Goal: Contribute content: Contribute content

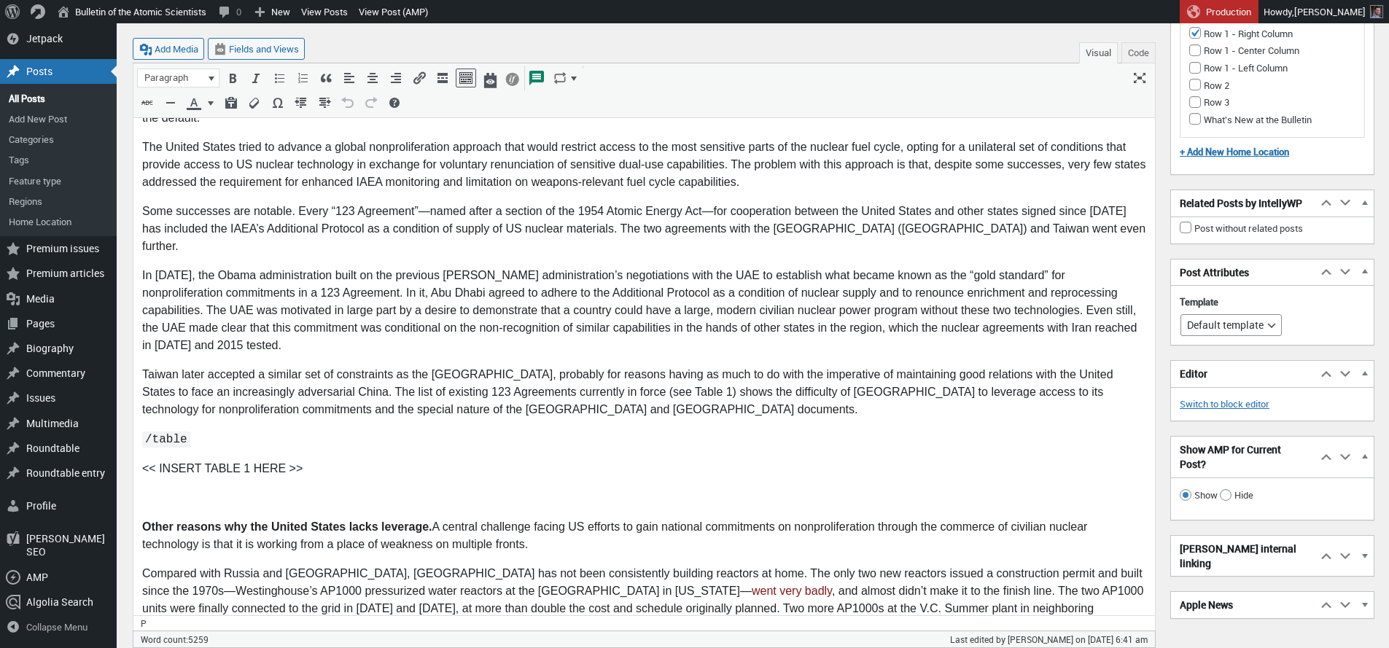
scroll to position [10, 0]
click at [159, 432] on body "In [DATE], President [PERSON_NAME] presented a vision to the world that came to…" at bounding box center [644, 145] width 1004 height 4635
click at [179, 52] on button "Add Media" at bounding box center [168, 49] width 71 height 22
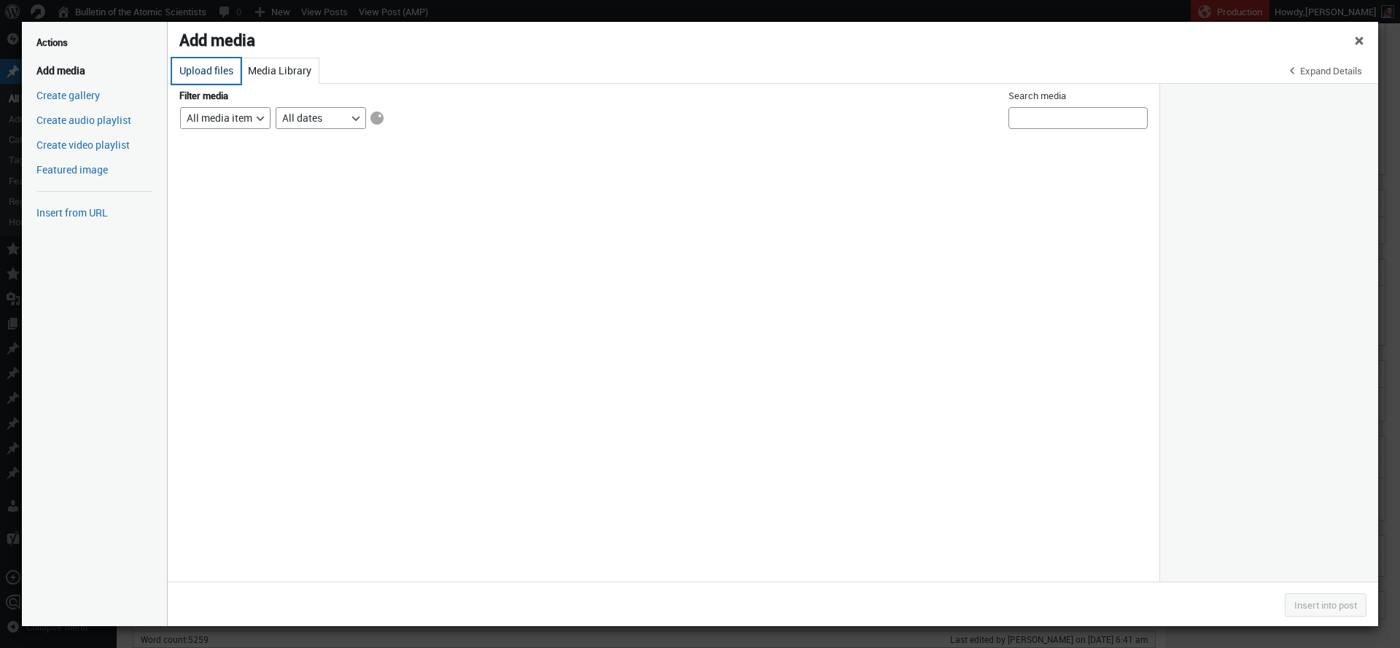
click at [217, 71] on button "Upload files" at bounding box center [206, 71] width 69 height 26
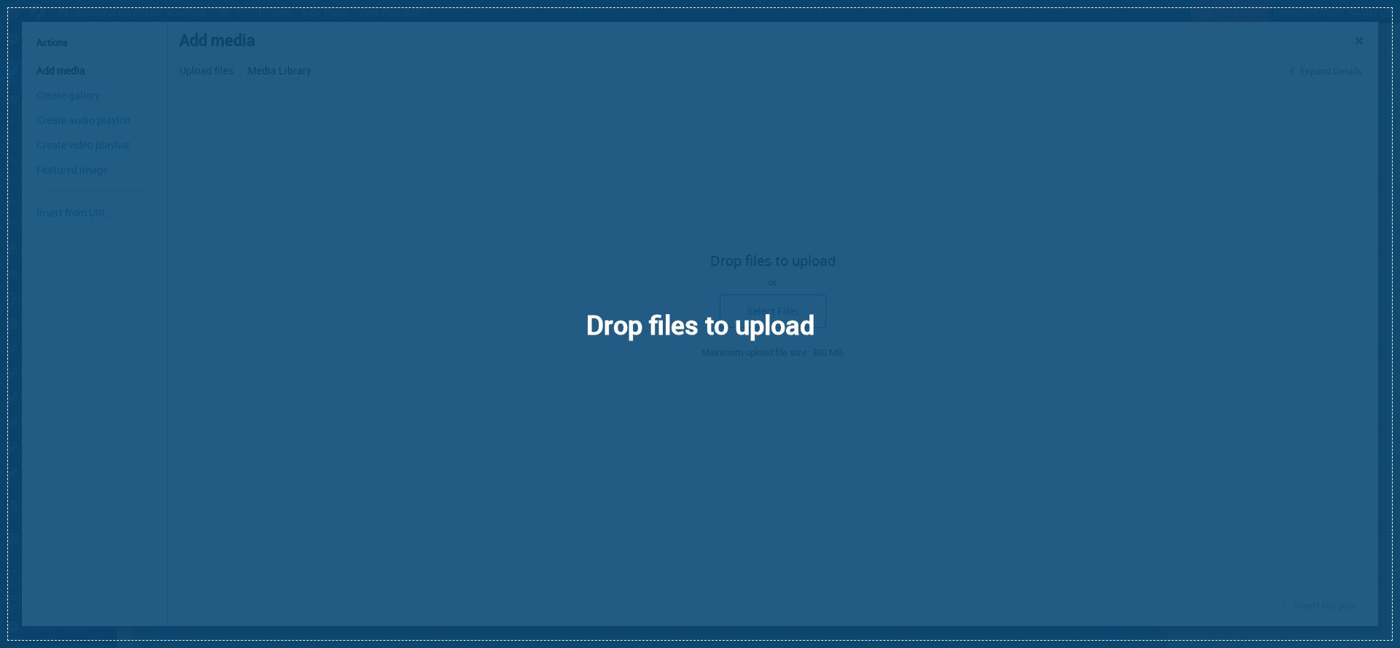
select select "file"
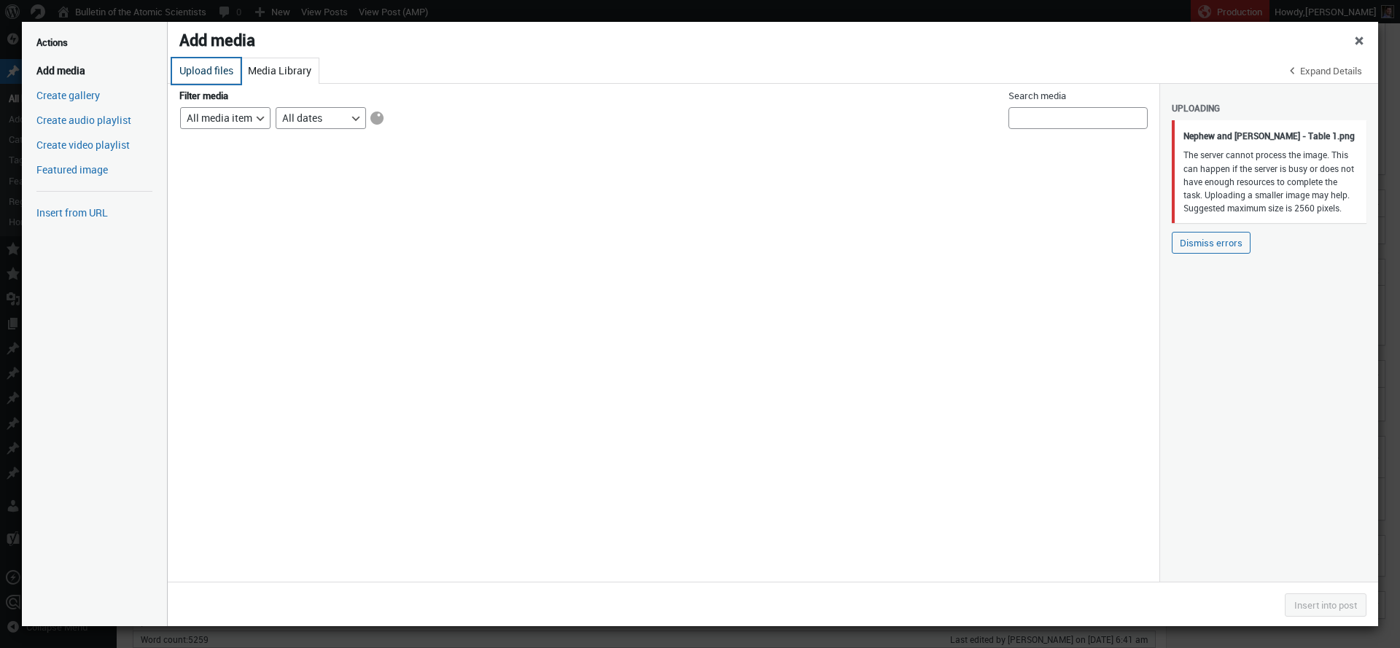
click at [212, 71] on button "Upload files" at bounding box center [206, 71] width 69 height 26
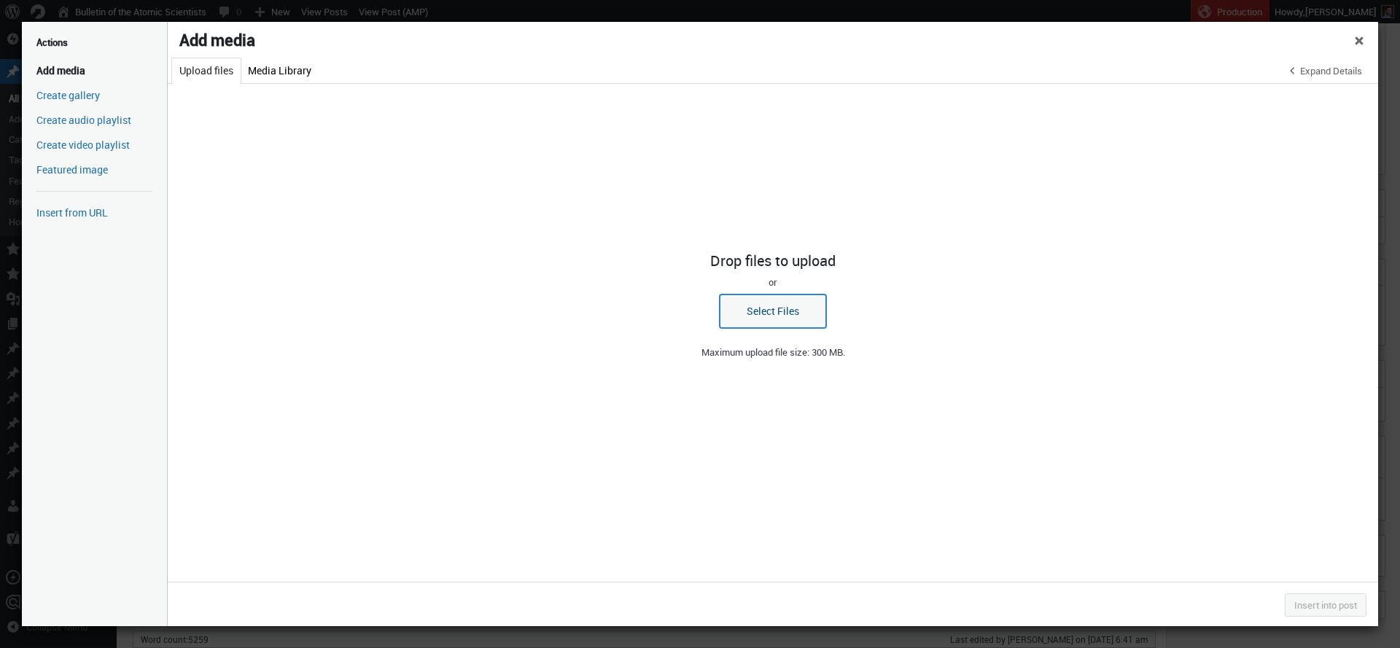
click at [746, 303] on button "Select Files" at bounding box center [773, 312] width 106 height 34
select select "file"
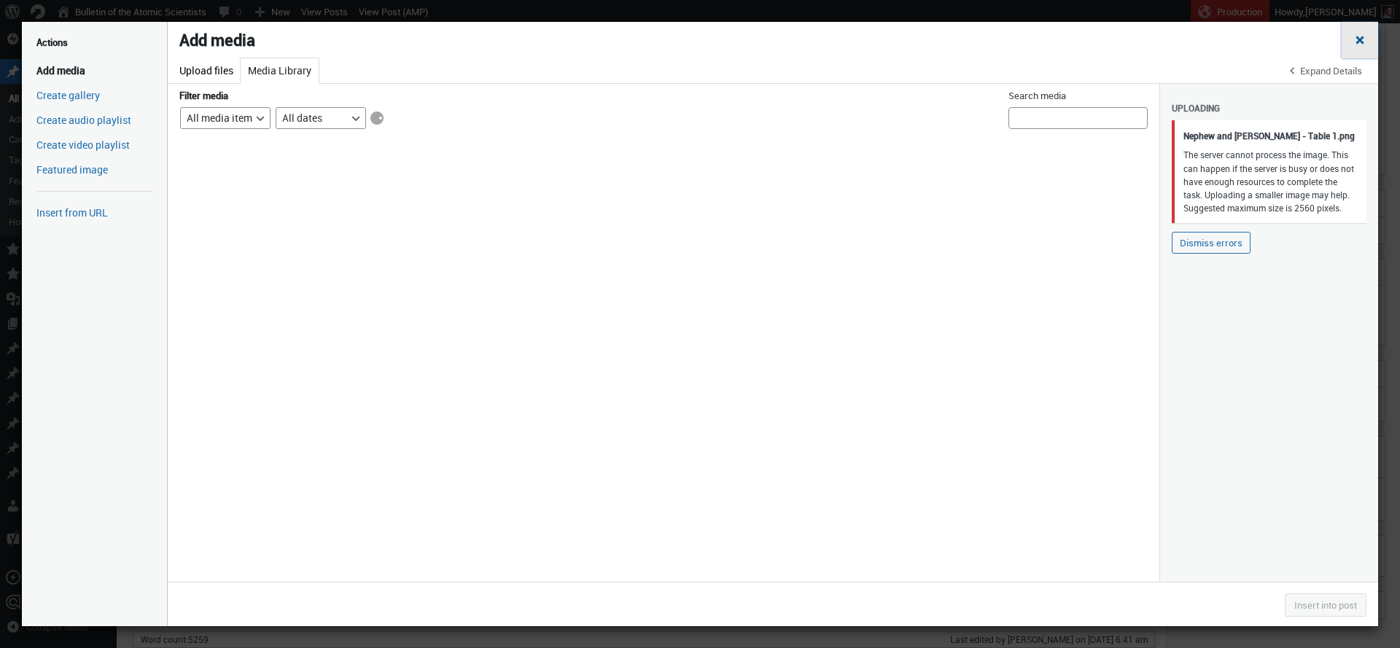
click at [1354, 43] on span "Close dialog" at bounding box center [1360, 39] width 15 height 12
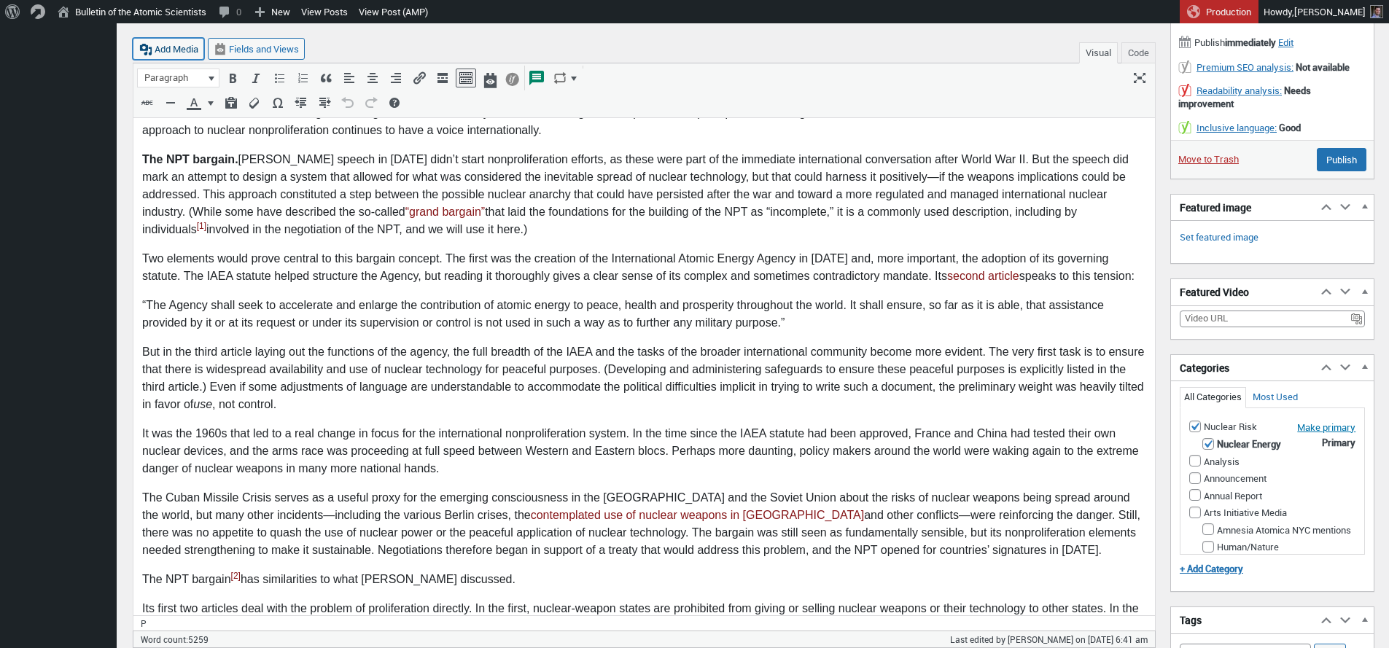
scroll to position [0, 0]
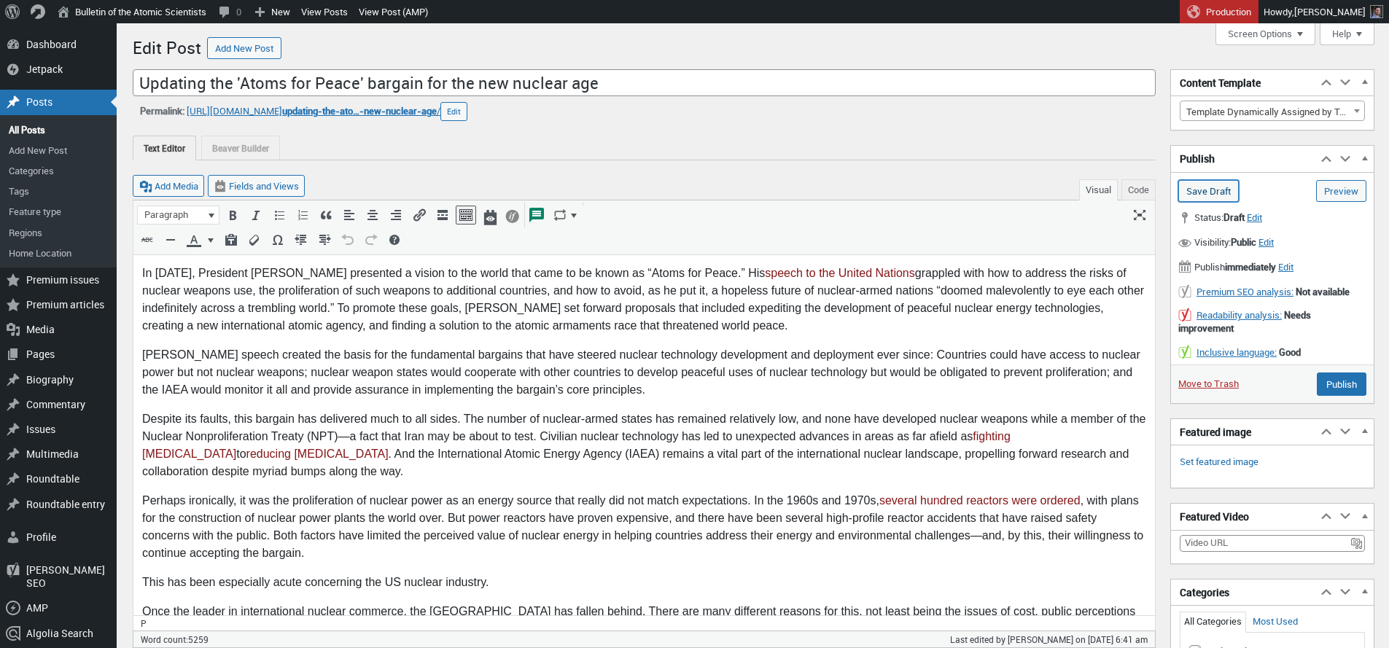
click at [1218, 194] on input "Save Draft" at bounding box center [1209, 191] width 61 height 22
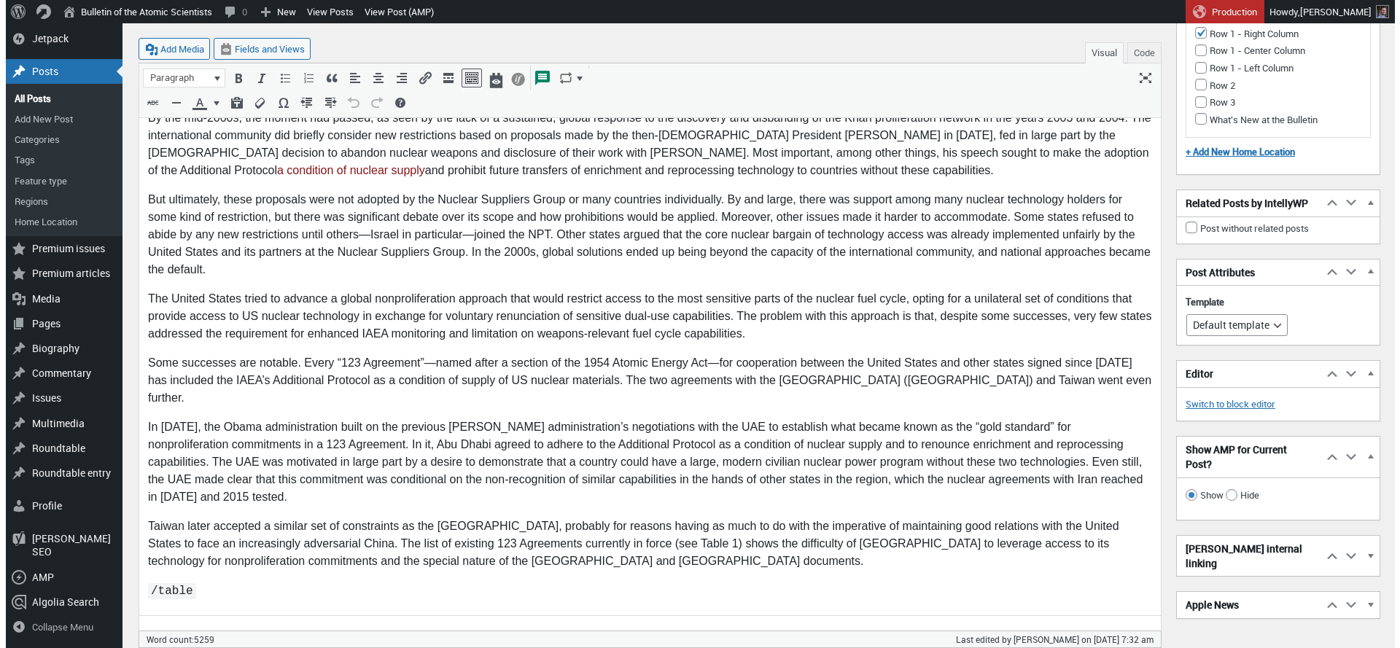
scroll to position [2517, 0]
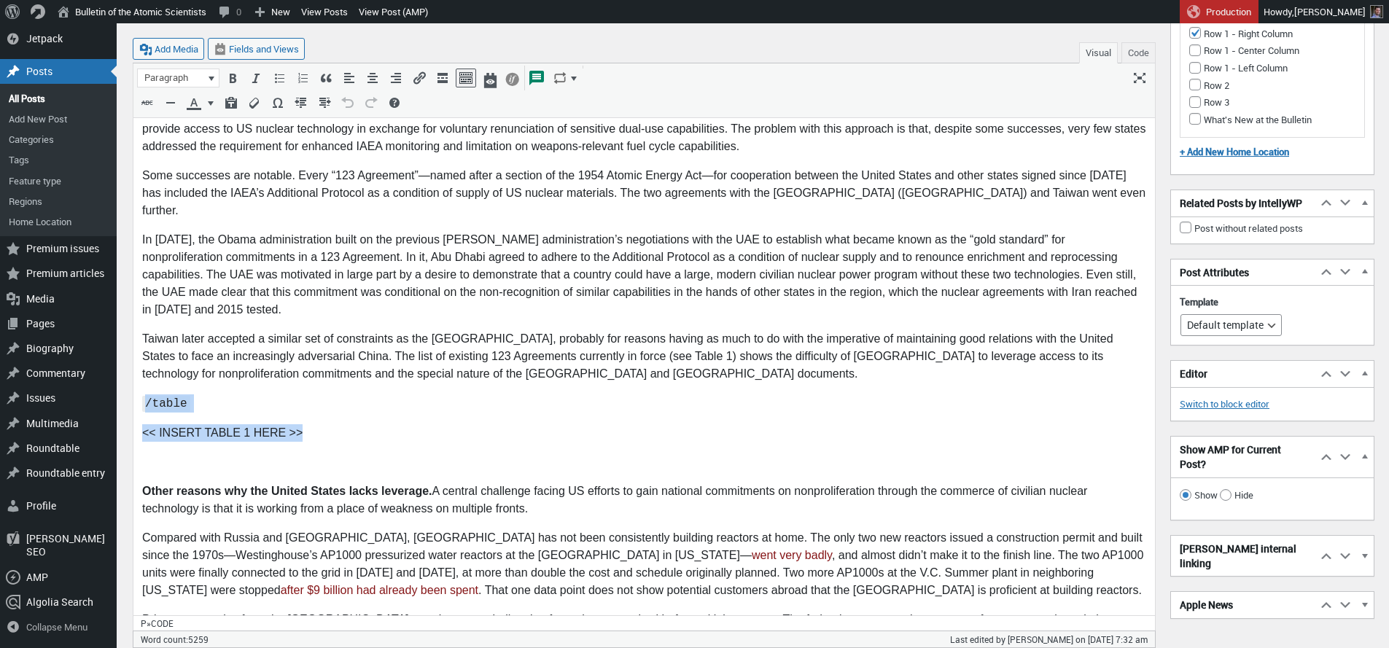
drag, startPoint x: 304, startPoint y: 381, endPoint x: 120, endPoint y: 353, distance: 185.9
click at [133, 353] on html "In 1953, President Eisenhower presented a vision to the world that came to be k…" at bounding box center [644, 109] width 1022 height 4652
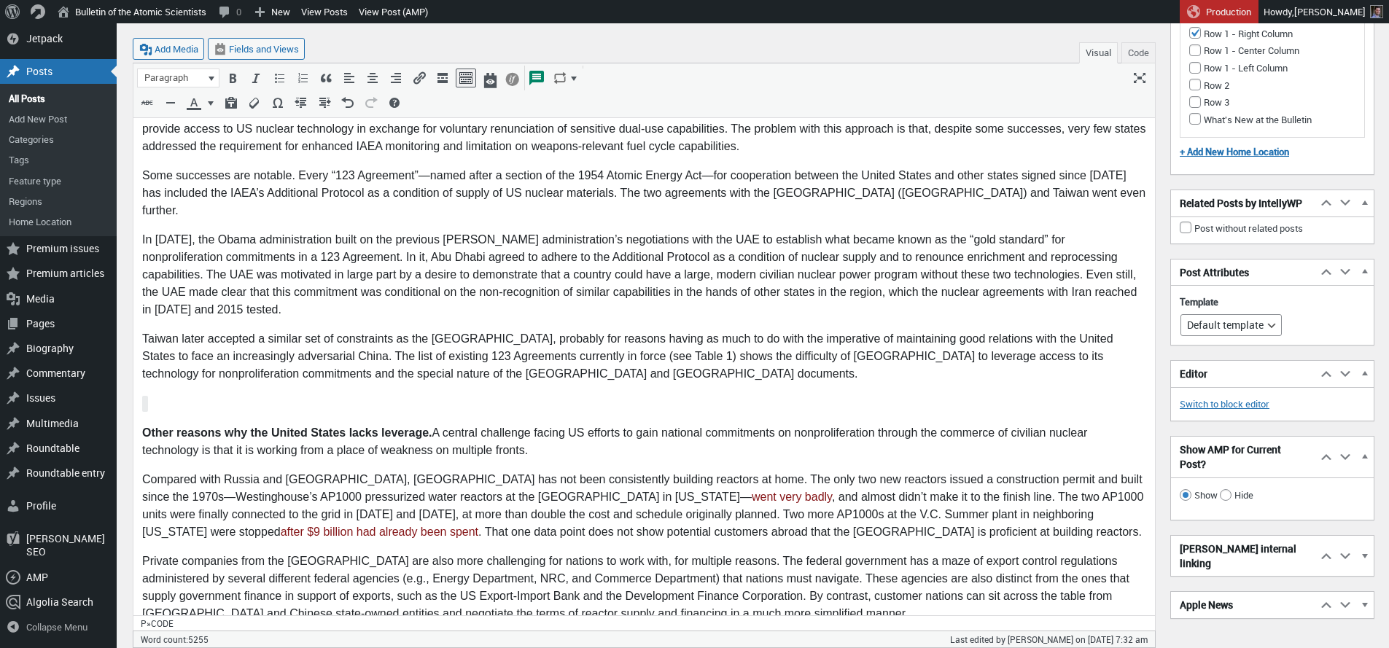
click at [274, 395] on p "﻿" at bounding box center [644, 404] width 1004 height 18
click at [143, 50] on span "button" at bounding box center [146, 50] width 15 height 15
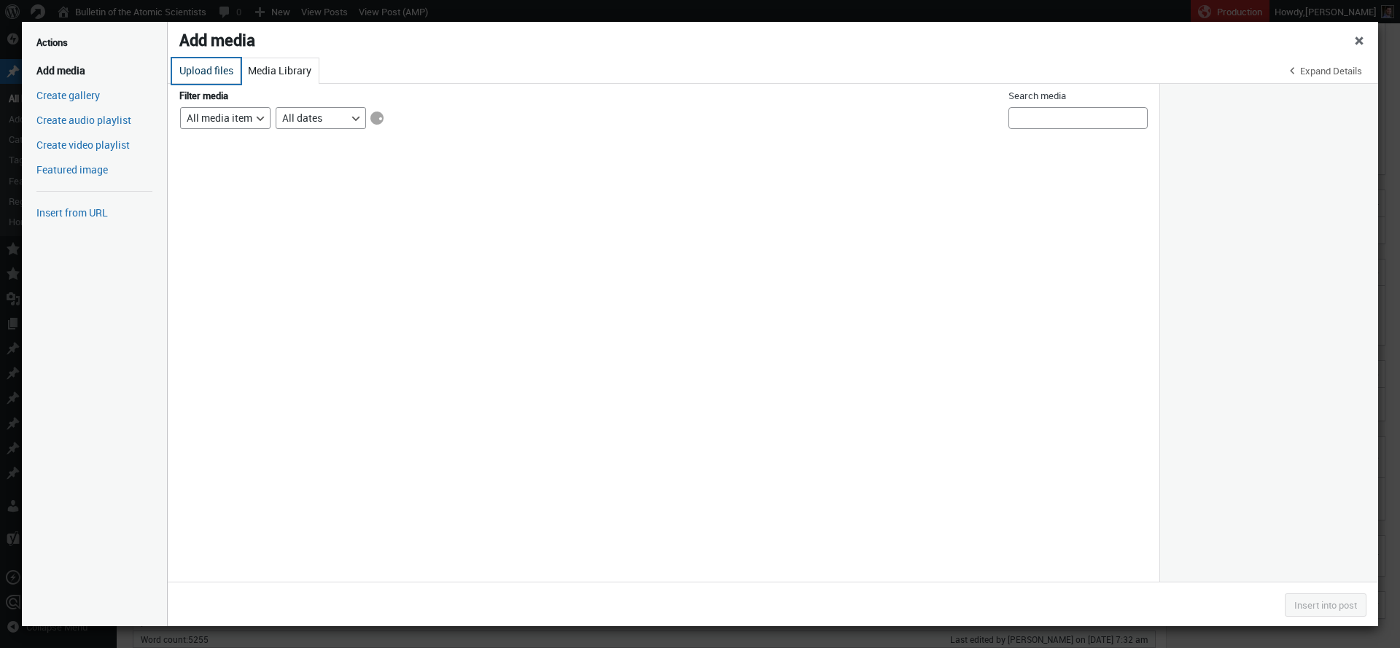
click at [215, 73] on button "Upload files" at bounding box center [206, 71] width 69 height 26
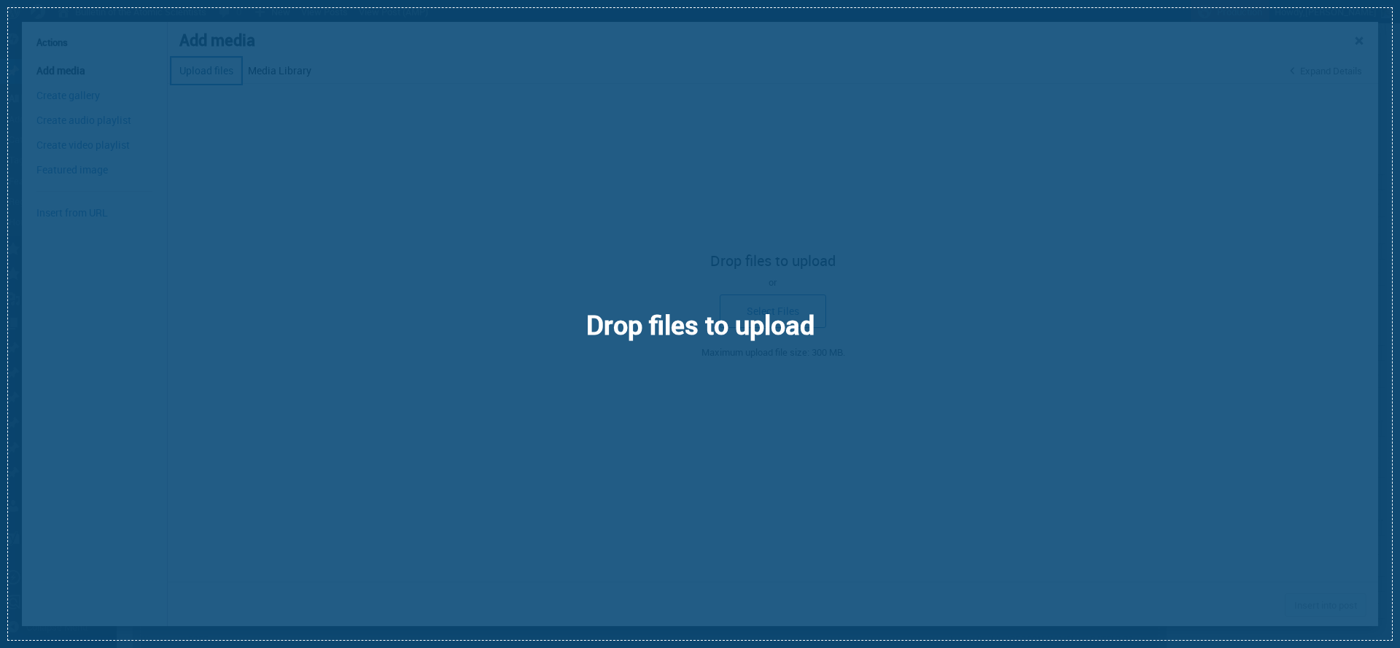
select select "file"
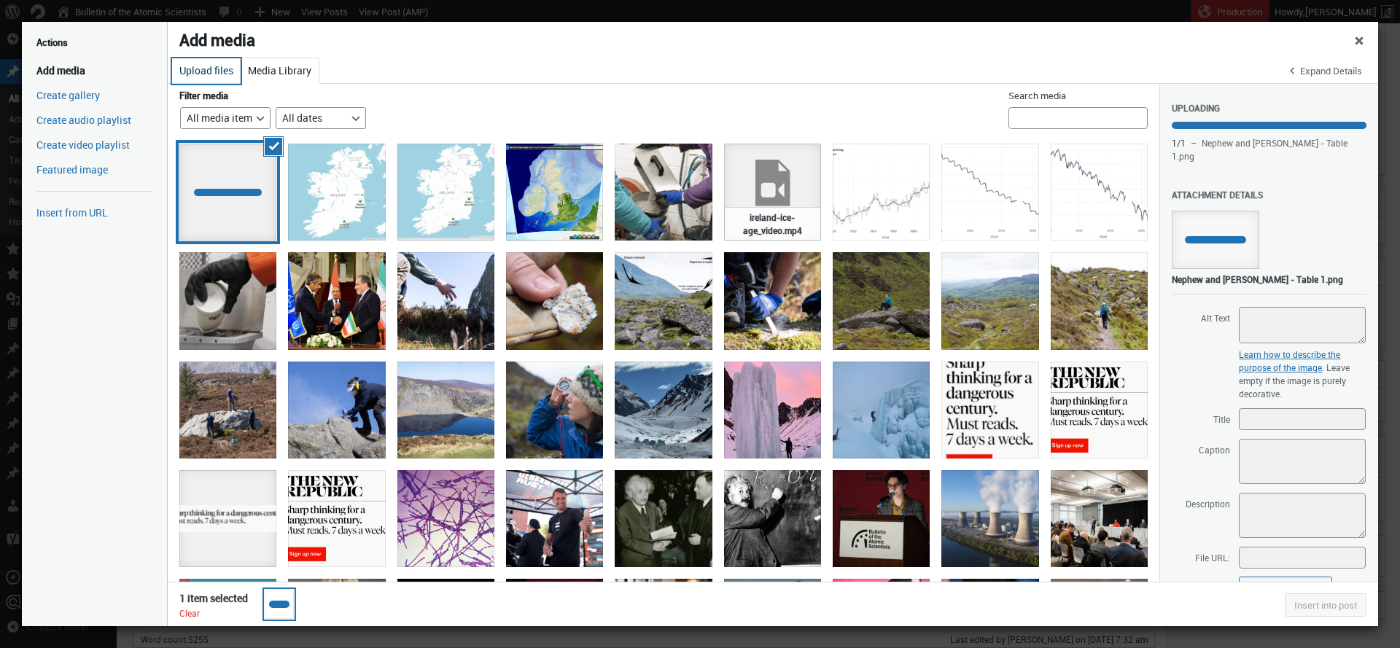
select select "file"
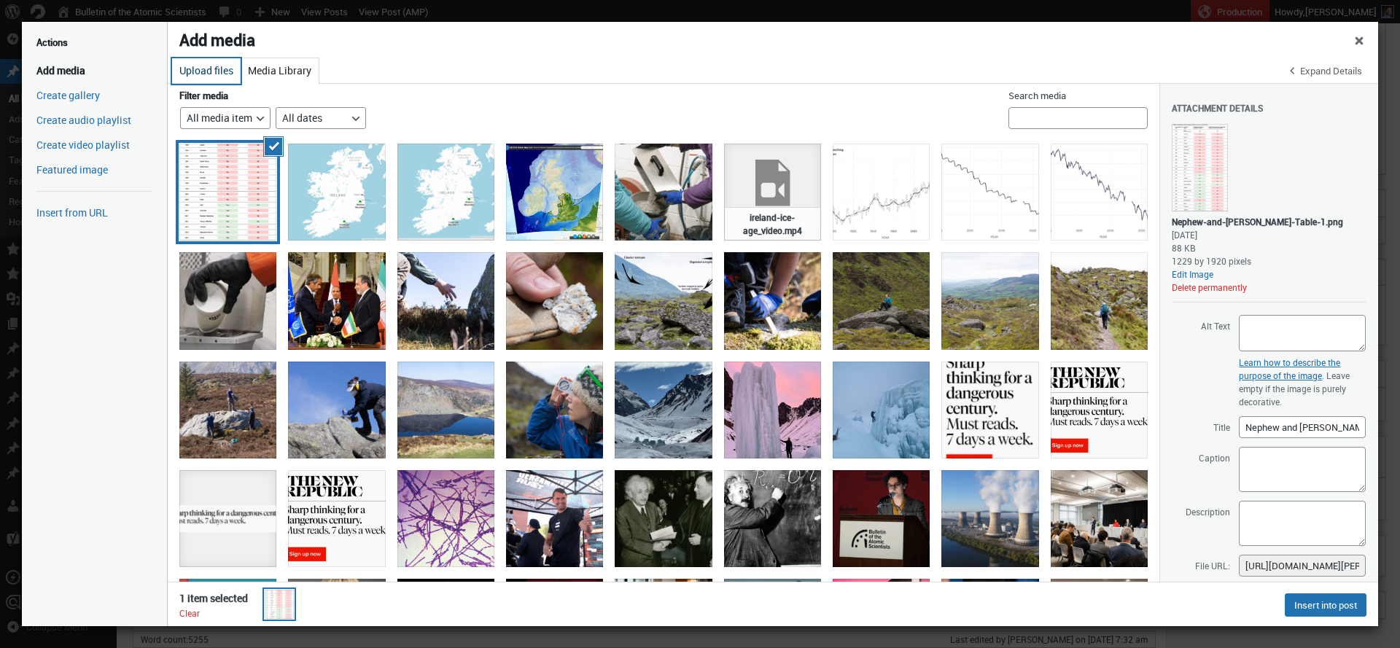
scroll to position [121, 0]
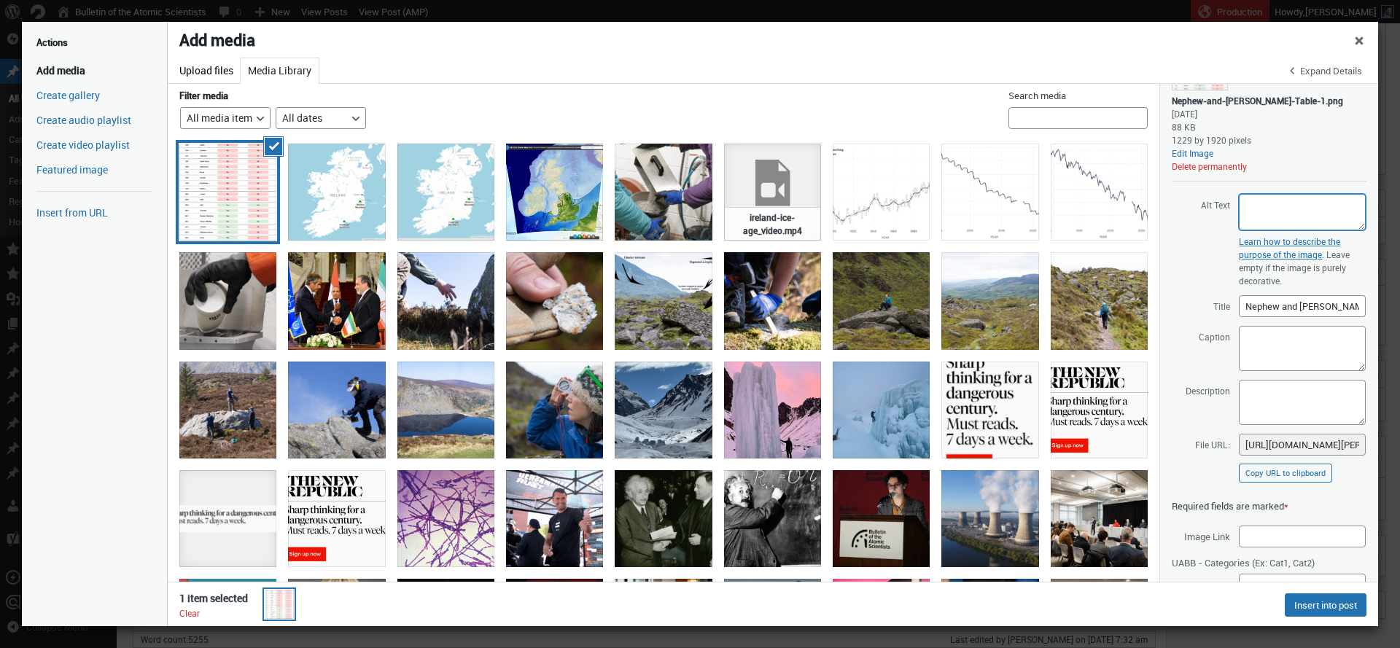
click at [1290, 218] on textarea "Alt Text" at bounding box center [1302, 212] width 127 height 36
click at [1284, 205] on textarea "Alt Text" at bounding box center [1302, 212] width 127 height 36
paste textarea "Table listing countries by year of entry into force of US nuclear cooperation a…"
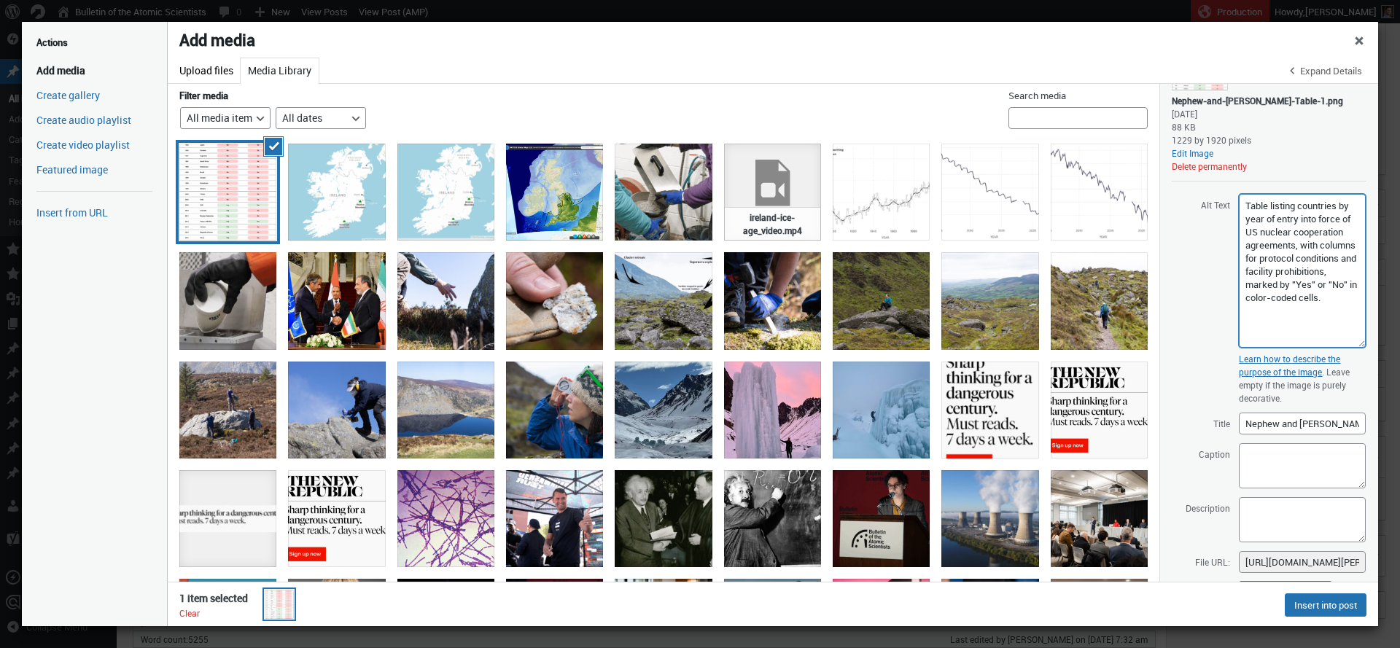
scroll to position [0, 0]
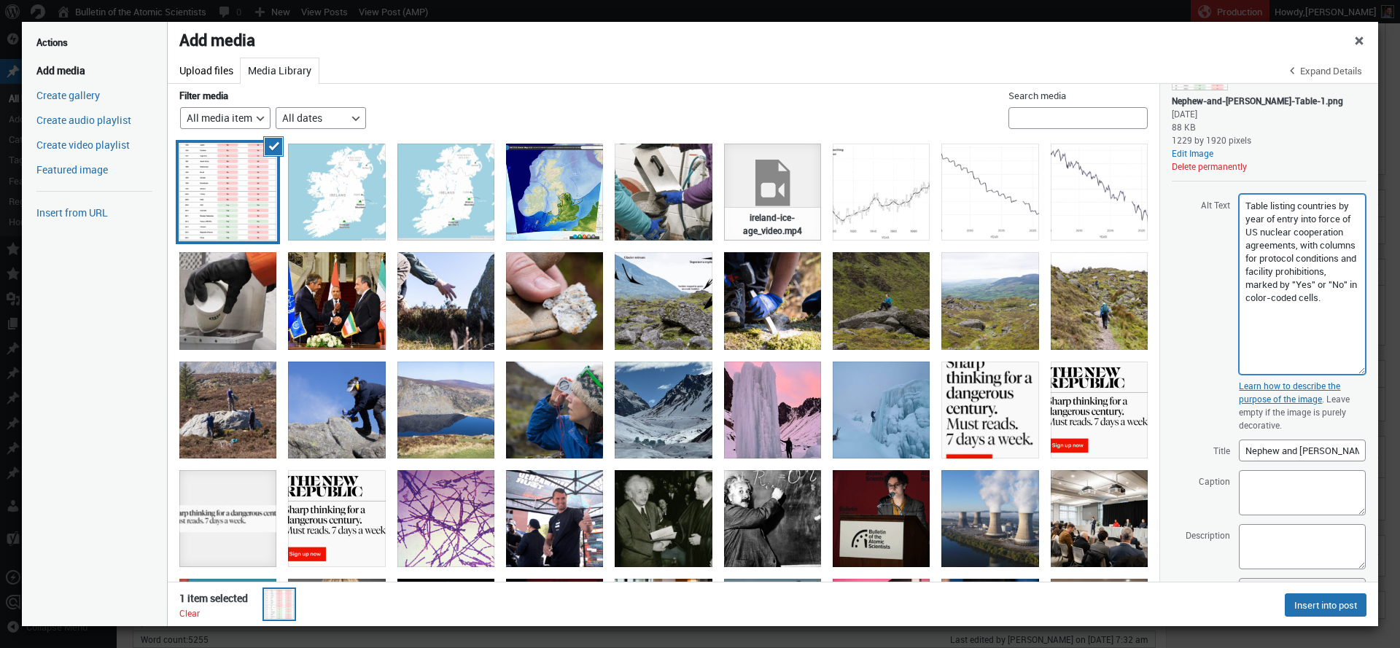
drag, startPoint x: 1351, startPoint y: 225, endPoint x: 1345, endPoint y: 332, distance: 106.7
click at [1354, 364] on textarea "Table listing countries by year of entry into force of US nuclear cooperation a…" at bounding box center [1302, 284] width 127 height 181
type textarea "Table listing countries by year of entry into force of US nuclear cooperation a…"
click at [1284, 489] on textarea "Caption" at bounding box center [1302, 487] width 127 height 45
paste textarea "Table 1. United States nuclear cooperation agreements in force as of August 202…"
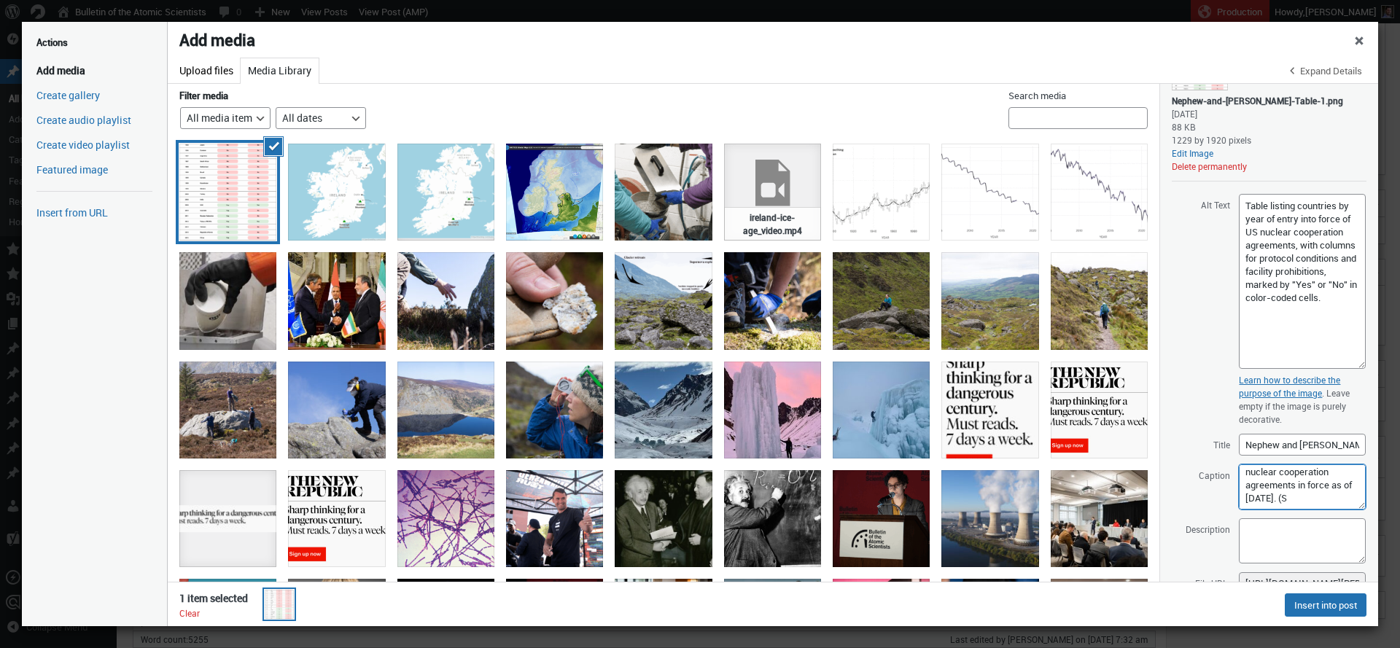
scroll to position [39, 0]
paste textarea "(Click to display full size.)"
click at [1280, 491] on textarea "Table 1. United States nuclear cooperation agreements in force as of August 202…" at bounding box center [1302, 487] width 127 height 45
paste textarea "(Adapted from <a href="https://www.unitedagainstnucleariran.com/organizational-…"
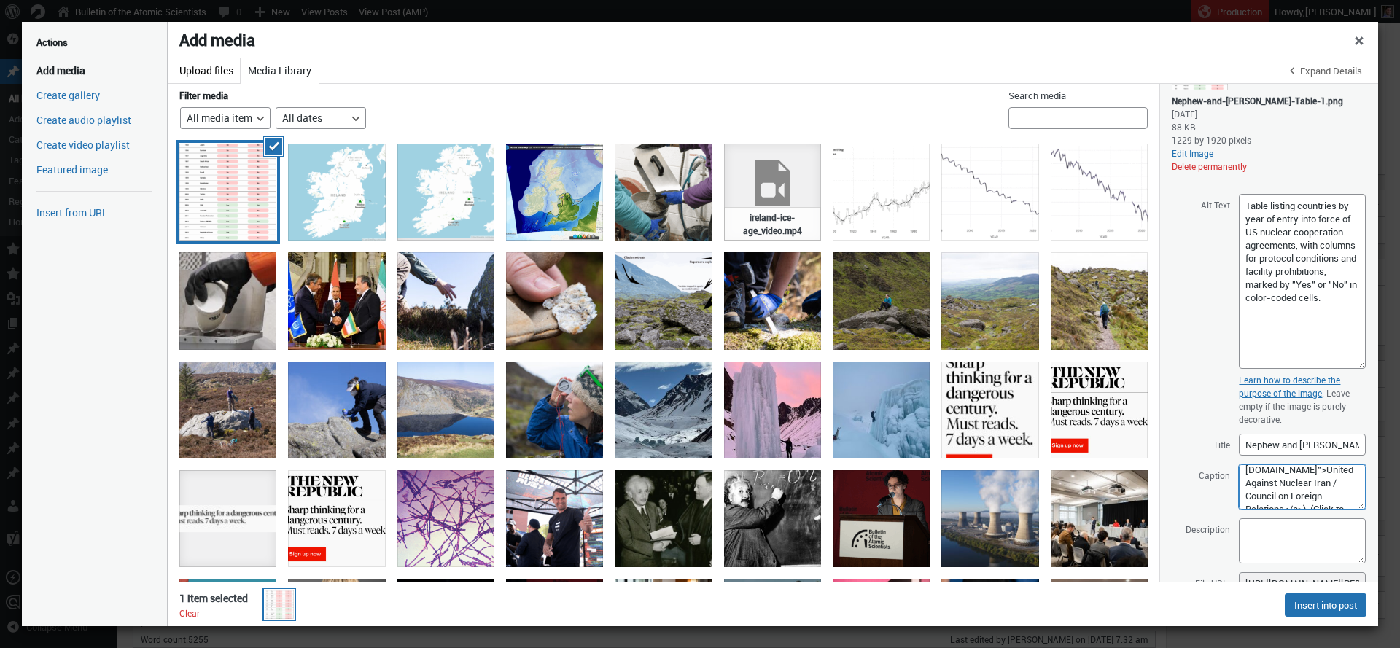
scroll to position [63, 0]
drag, startPoint x: 1281, startPoint y: 480, endPoint x: 1335, endPoint y: 480, distance: 54.0
click at [1335, 480] on textarea "Table 1. United States nuclear cooperation agreements in force as of August 202…" at bounding box center [1302, 487] width 127 height 45
drag, startPoint x: 1271, startPoint y: 495, endPoint x: 1293, endPoint y: 498, distance: 22.1
click at [1294, 505] on textarea "Table 1. United States nuclear cooperation agreements in force as of August 202…" at bounding box center [1302, 487] width 127 height 45
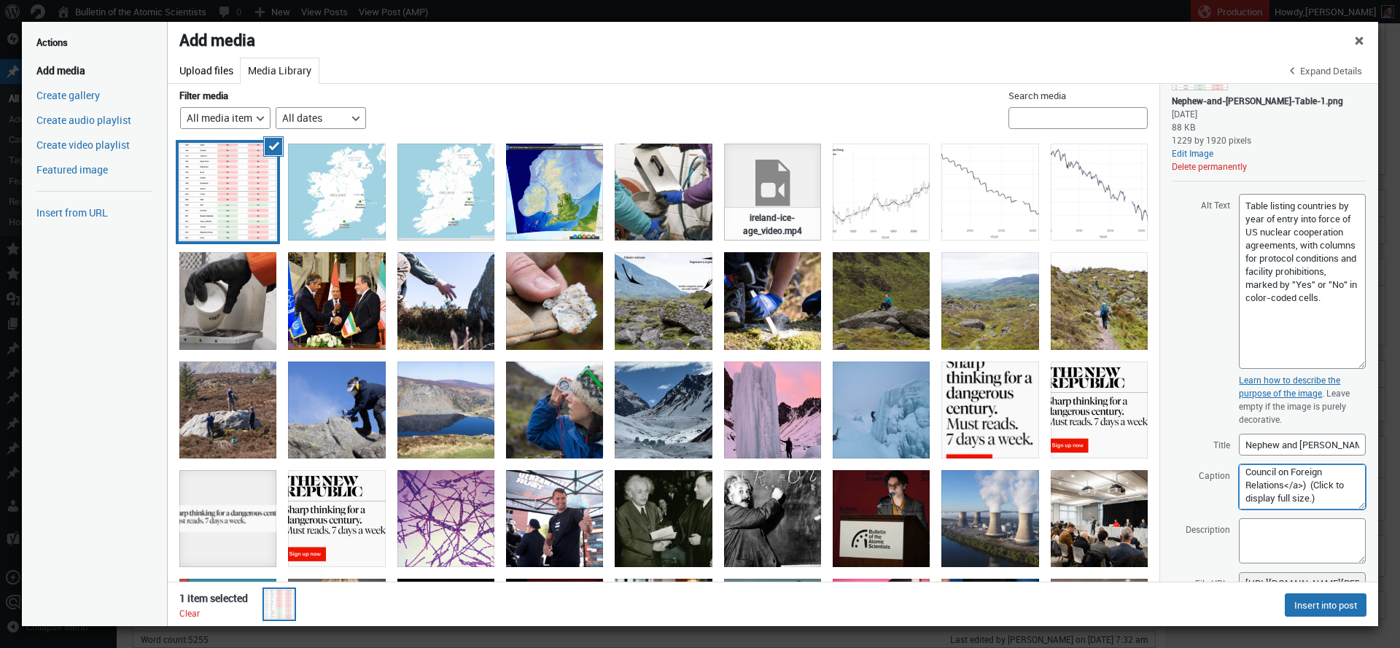
scroll to position [119, 0]
click at [1266, 491] on textarea "Table 1. United States nuclear cooperation agreements in force as of August 202…" at bounding box center [1302, 487] width 127 height 45
paste textarea "energy.gov/nnsa/123-agreements-peaceful-cooperation"
click at [1308, 470] on textarea "Table 1. United States nuclear cooperation agreements in force as of August 202…" at bounding box center [1302, 487] width 127 height 45
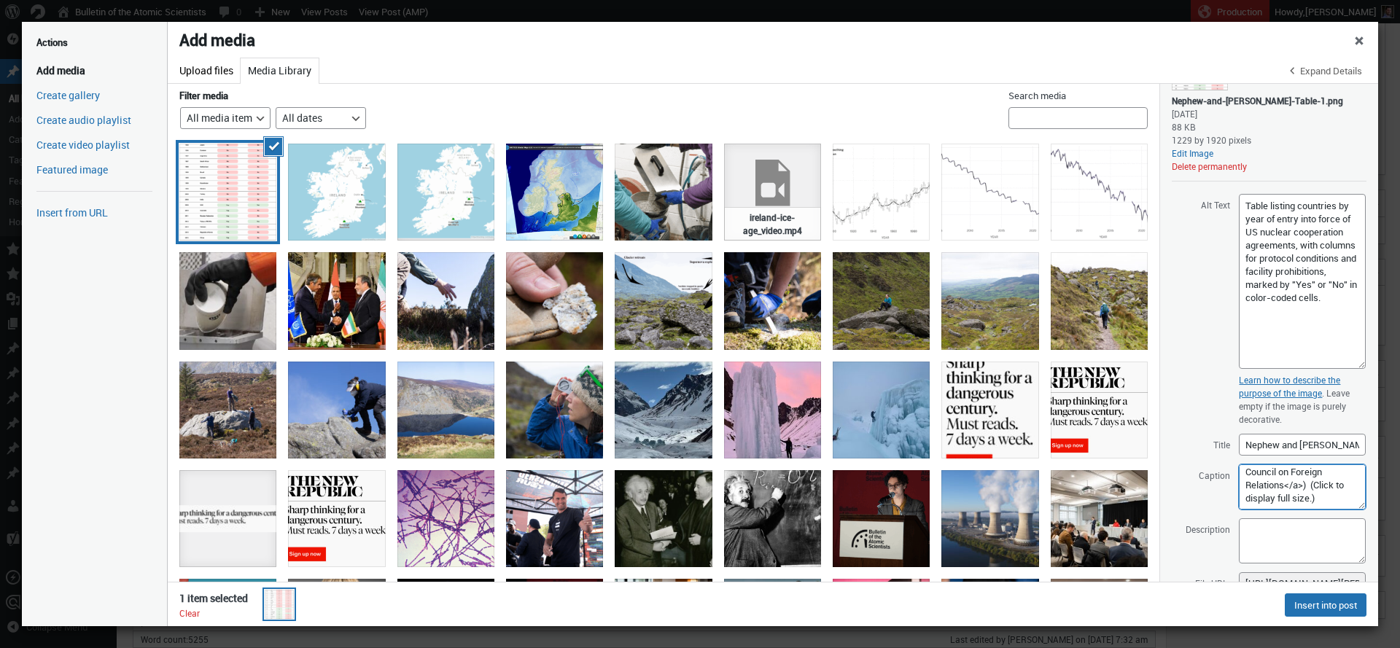
scroll to position [150, 0]
click at [1259, 497] on textarea "Table 1. United States nuclear cooperation agreements in force as of August 202…" at bounding box center [1302, 487] width 127 height 45
drag, startPoint x: 1351, startPoint y: 507, endPoint x: 1323, endPoint y: 554, distance: 54.7
click at [1350, 599] on textarea "Table 1. United States nuclear cooperation agreements in force as of August 202…" at bounding box center [1302, 534] width 127 height 139
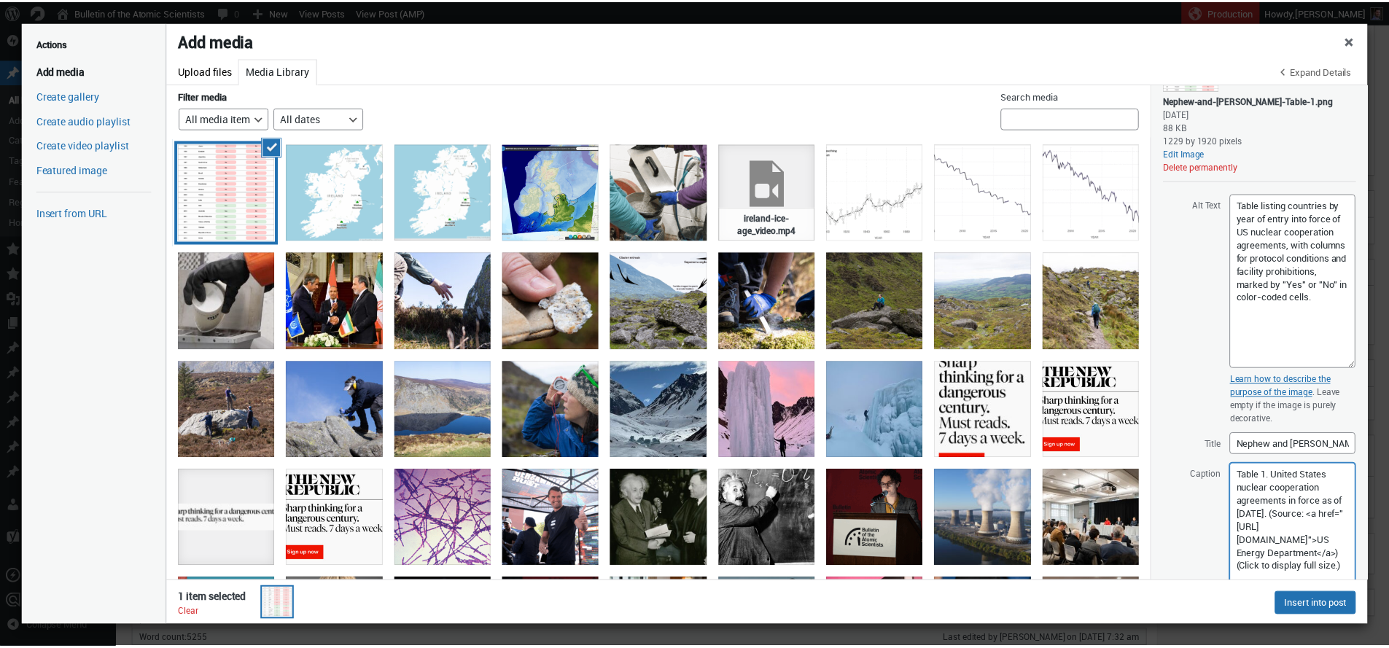
scroll to position [0, 0]
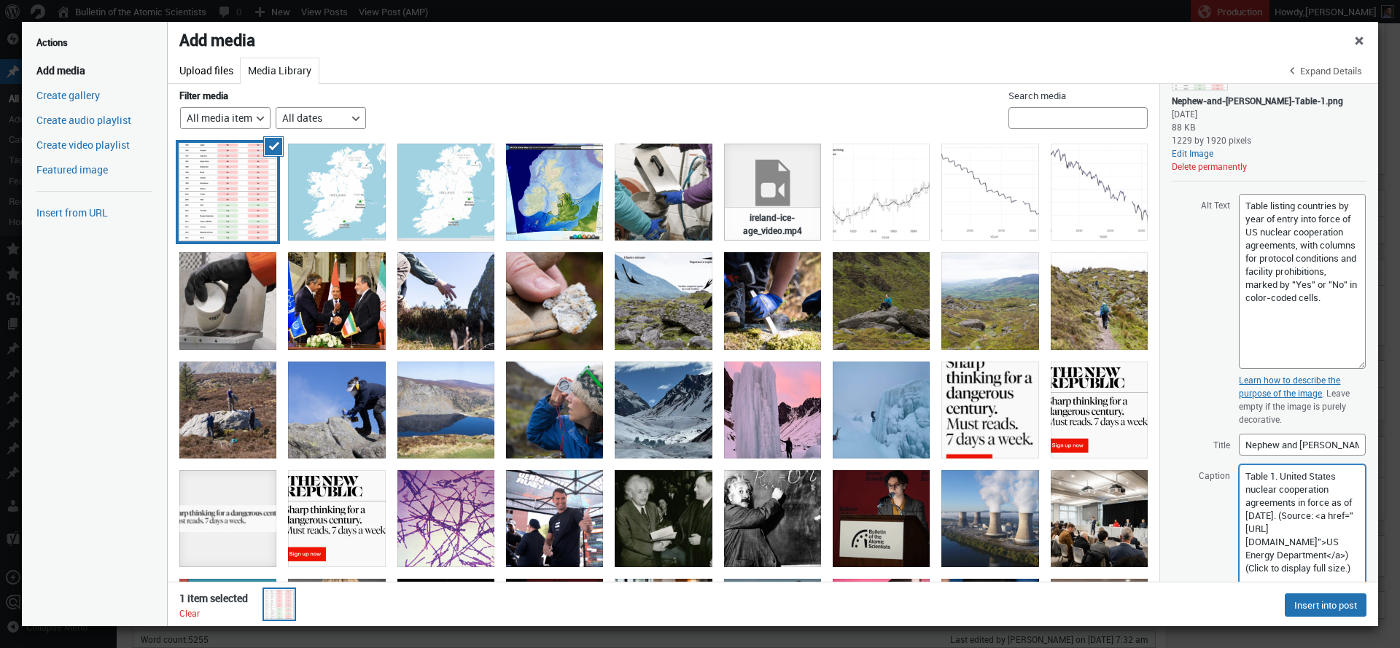
click at [1241, 473] on textarea "Table 1. United States nuclear cooperation agreements in force as of August 202…" at bounding box center [1302, 534] width 127 height 138
paste textarea "<sup>"
click at [1254, 478] on textarea "<sup>Table 1. United States nuclear cooperation agreements in force as of Augus…" at bounding box center [1302, 534] width 127 height 138
drag, startPoint x: 1279, startPoint y: 481, endPoint x: 1237, endPoint y: 478, distance: 42.4
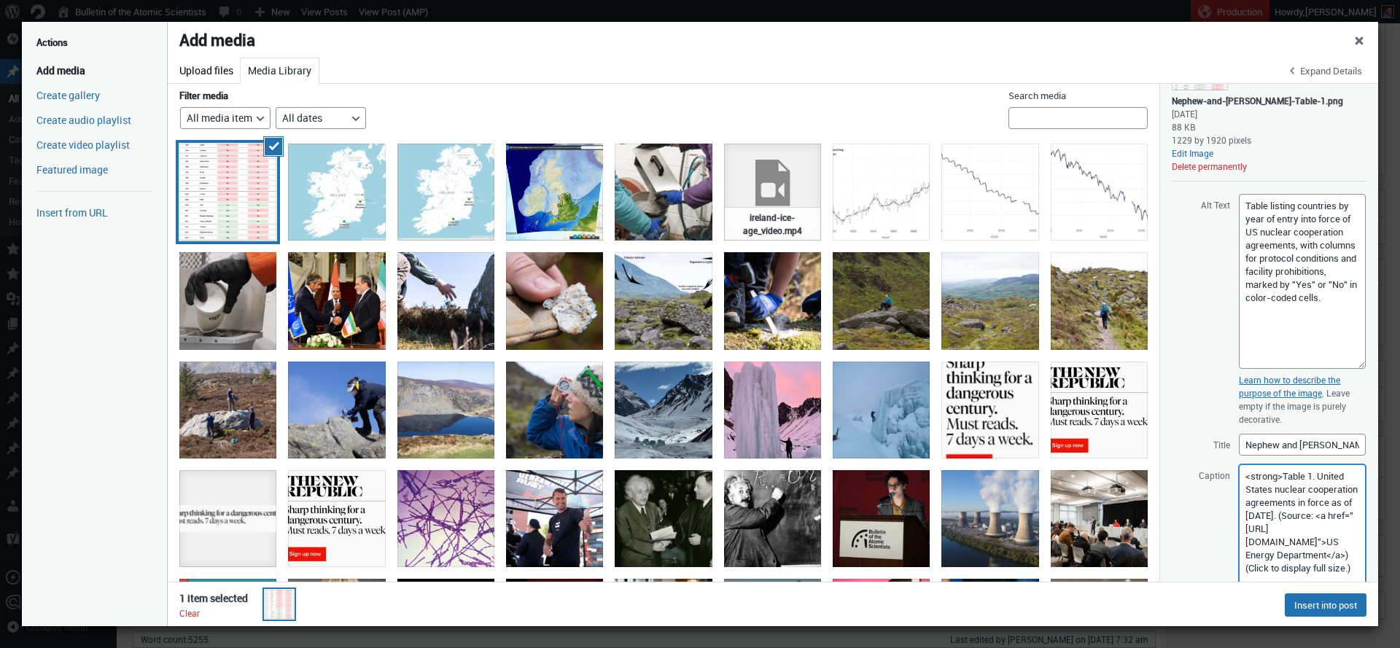
click at [1239, 478] on textarea "<strong>Table 1. United States nuclear cooperation agreements in force as of Au…" at bounding box center [1302, 534] width 127 height 138
click at [1247, 478] on textarea "<strong>Table 1. United States nuclear cooperation agreements in force as of Au…" at bounding box center [1302, 534] width 127 height 138
drag, startPoint x: 1243, startPoint y: 478, endPoint x: 1281, endPoint y: 475, distance: 38.0
click at [1281, 475] on textarea "<strong>Table 1. United States nuclear cooperation agreements in force as of Au…" at bounding box center [1302, 534] width 127 height 138
click at [1314, 478] on textarea "<strong>Table 1. United States nuclear cooperation agreements in force as of Au…" at bounding box center [1302, 534] width 127 height 138
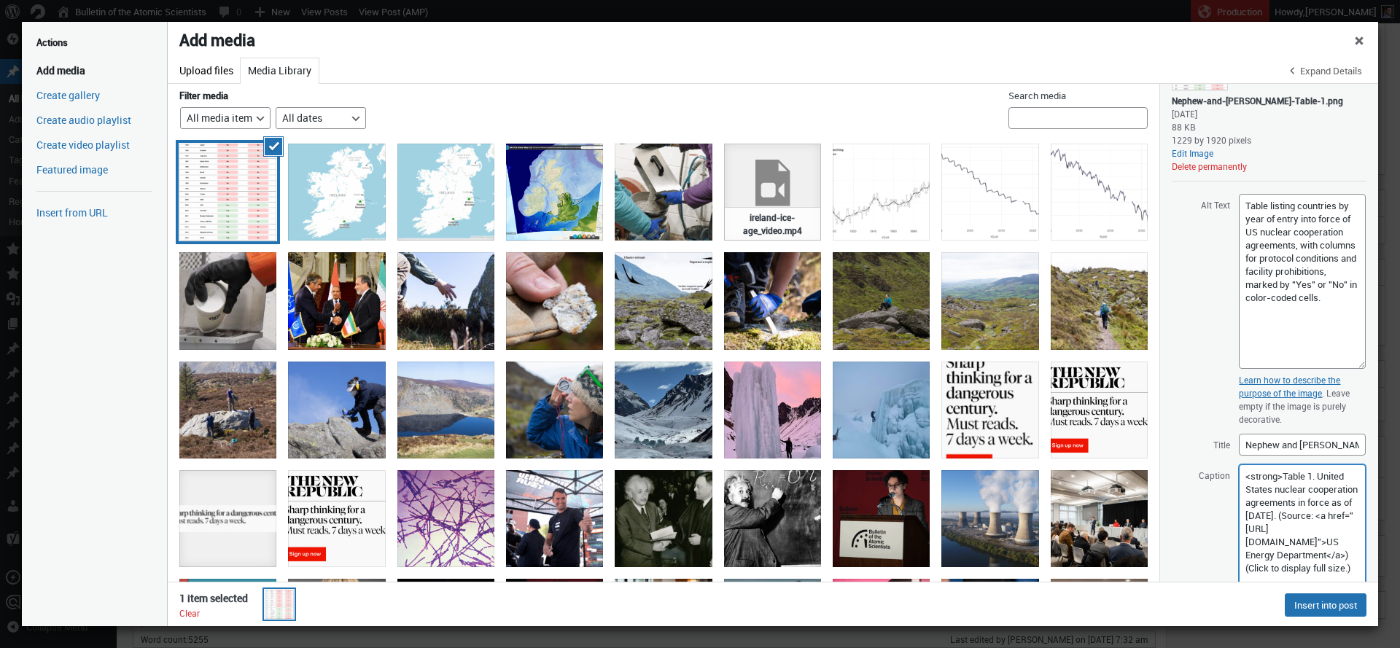
paste textarea "<strong>"
click at [1256, 489] on textarea "<strong>Table 1.<strong> United States nuclear cooperation agreements in force …" at bounding box center [1302, 534] width 127 height 138
type textarea "<strong>Table 1.</strong> United States nuclear cooperation agreements in force…"
click at [1283, 342] on textarea "Table listing countries by year of entry into force of US nuclear cooperation a…" at bounding box center [1302, 281] width 127 height 175
drag, startPoint x: 1340, startPoint y: 608, endPoint x: 1332, endPoint y: 607, distance: 8.1
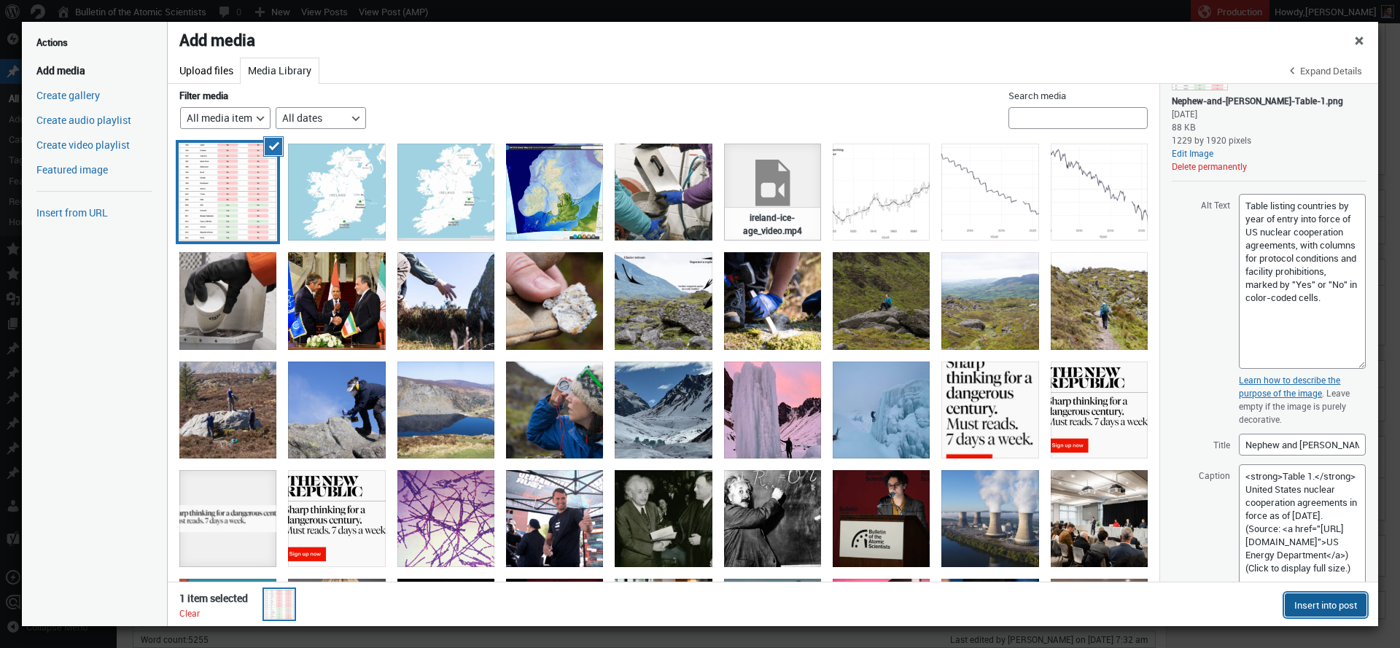
click at [1336, 607] on button "Insert into post" at bounding box center [1326, 605] width 82 height 23
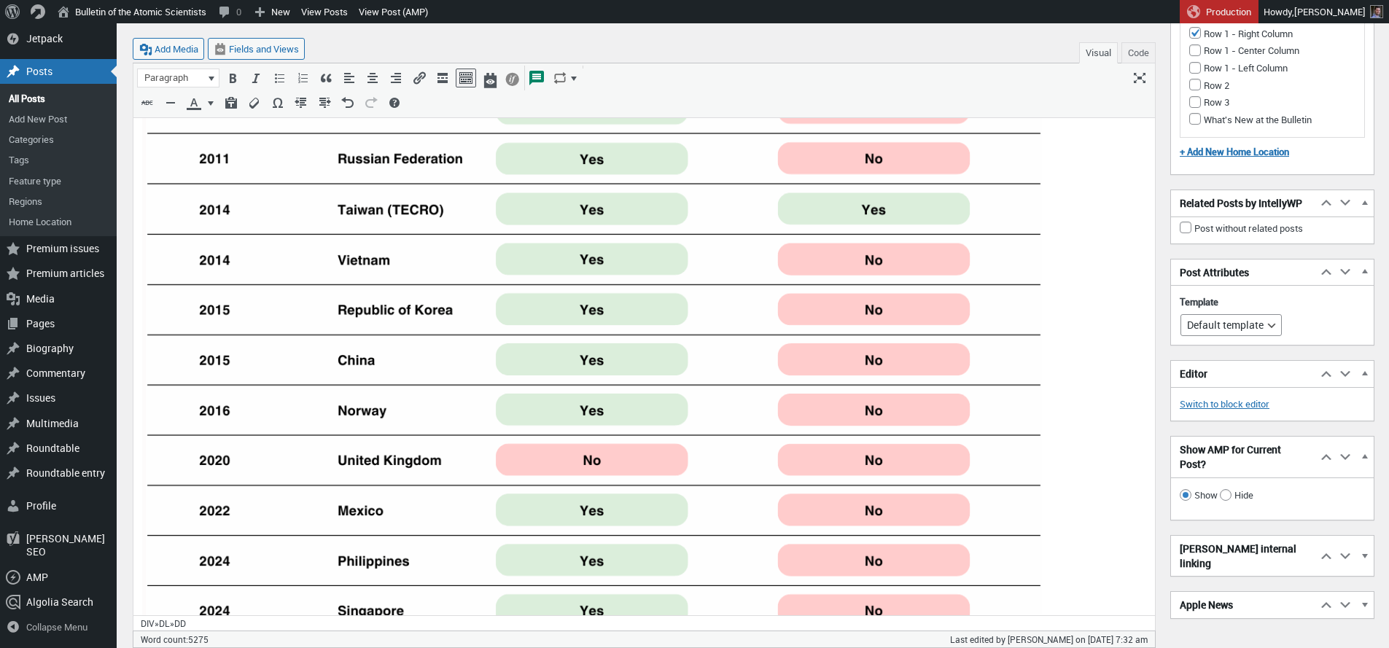
scroll to position [3727, 0]
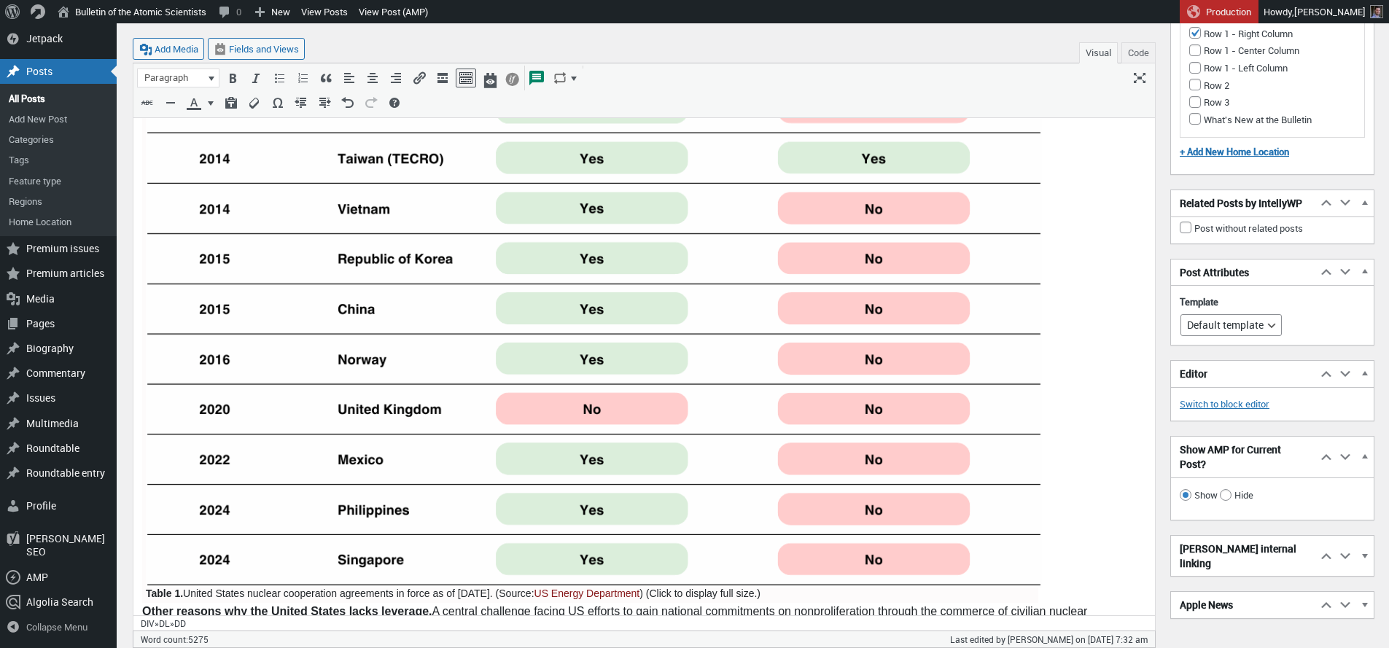
click at [527, 583] on dd "Table 1. United States nuclear cooperation agreements in force as of August 202…" at bounding box center [590, 591] width 889 height 17
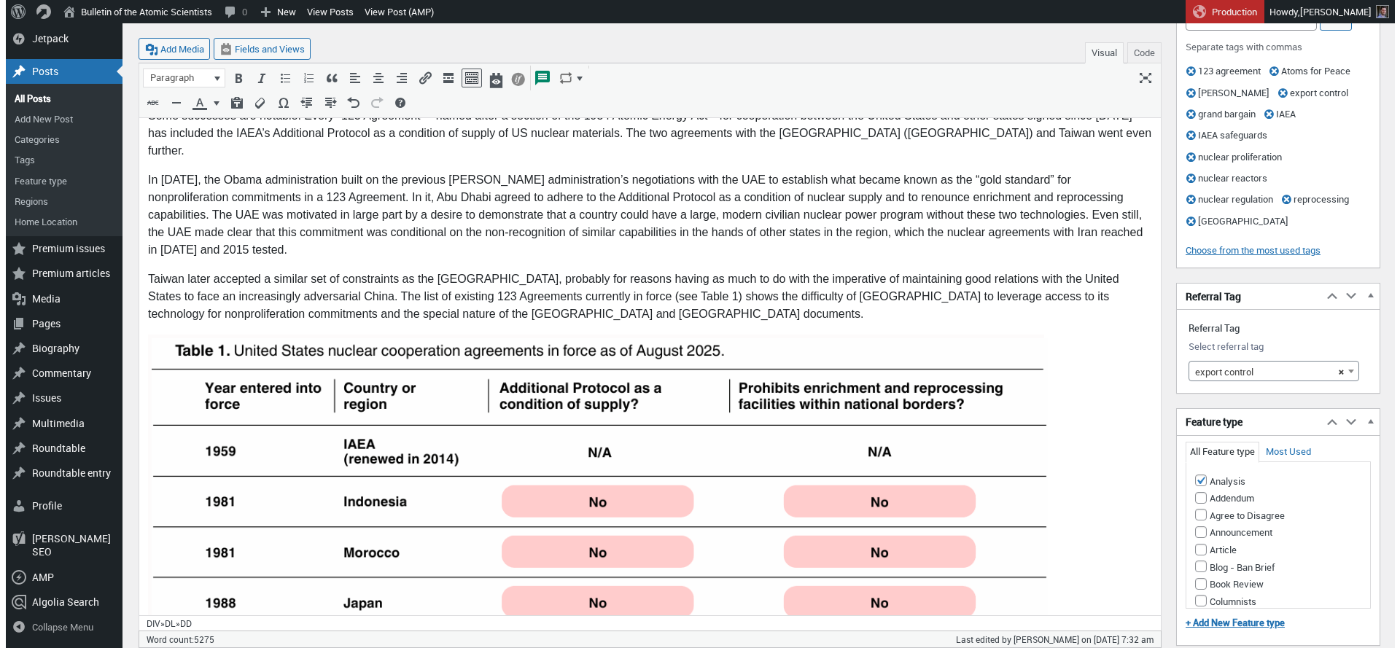
scroll to position [2661, 0]
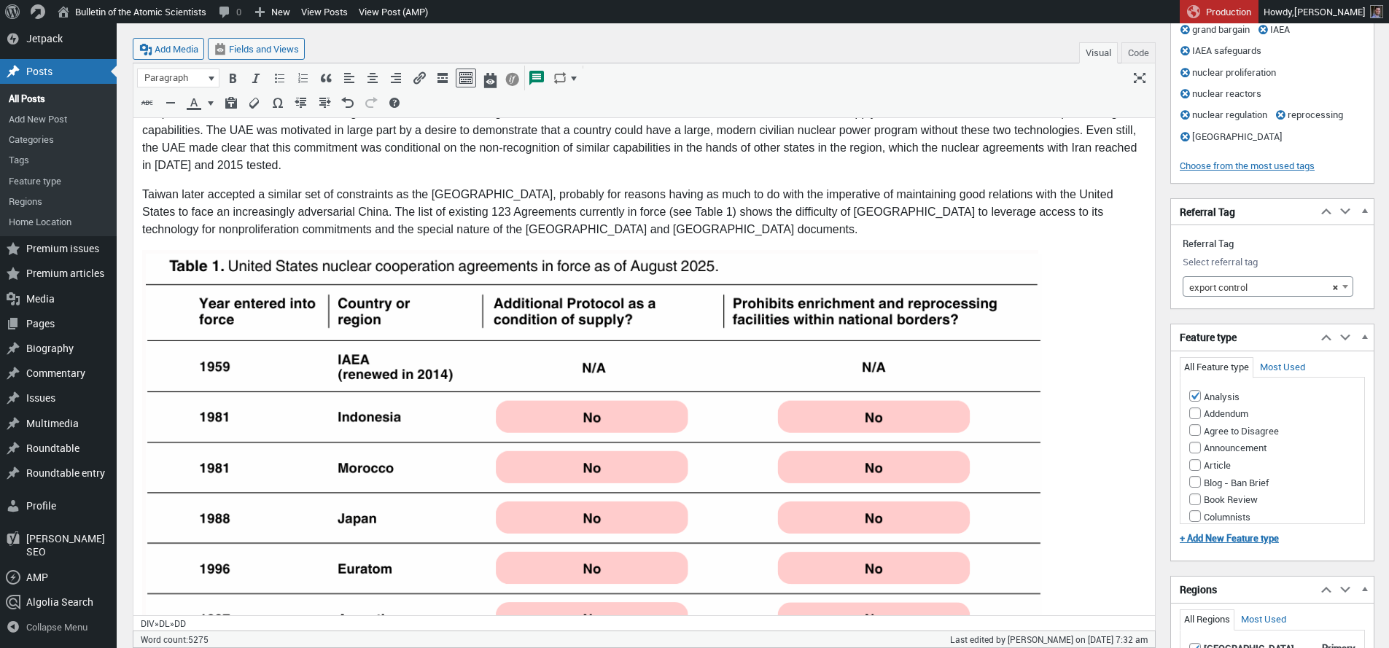
click at [631, 182] on icon "Edit" at bounding box center [629, 180] width 15 height 15
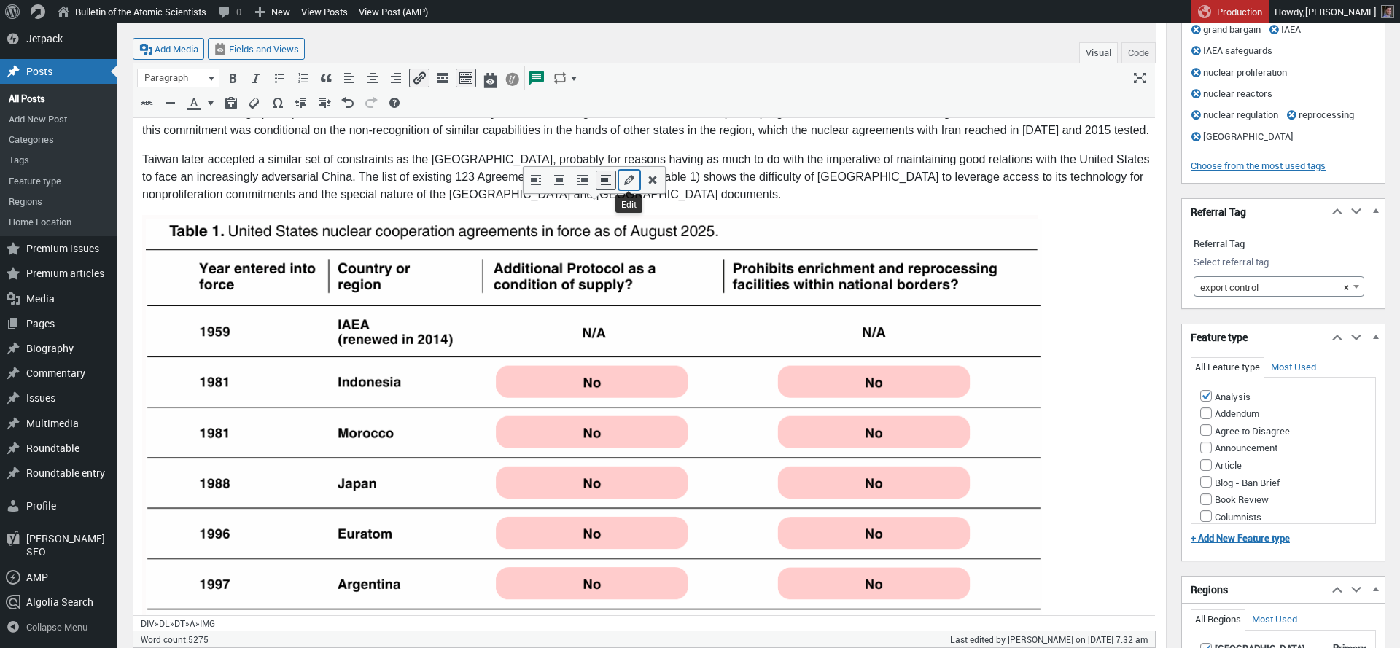
select select "full"
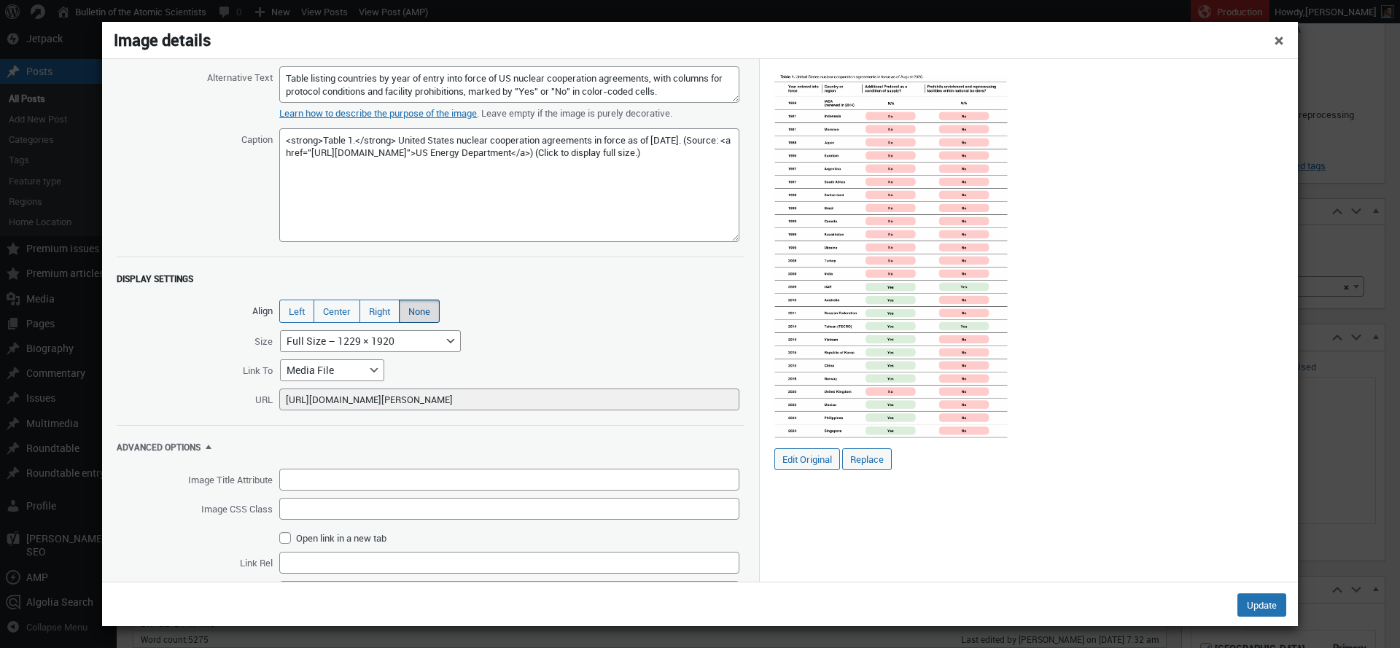
drag, startPoint x: 735, startPoint y: 160, endPoint x: 687, endPoint y: 214, distance: 72.3
click at [739, 238] on textarea "<strong>Table 1.</strong> United States nuclear cooperation agreements in force…" at bounding box center [509, 185] width 460 height 114
click at [1278, 610] on button "Update" at bounding box center [1262, 605] width 49 height 23
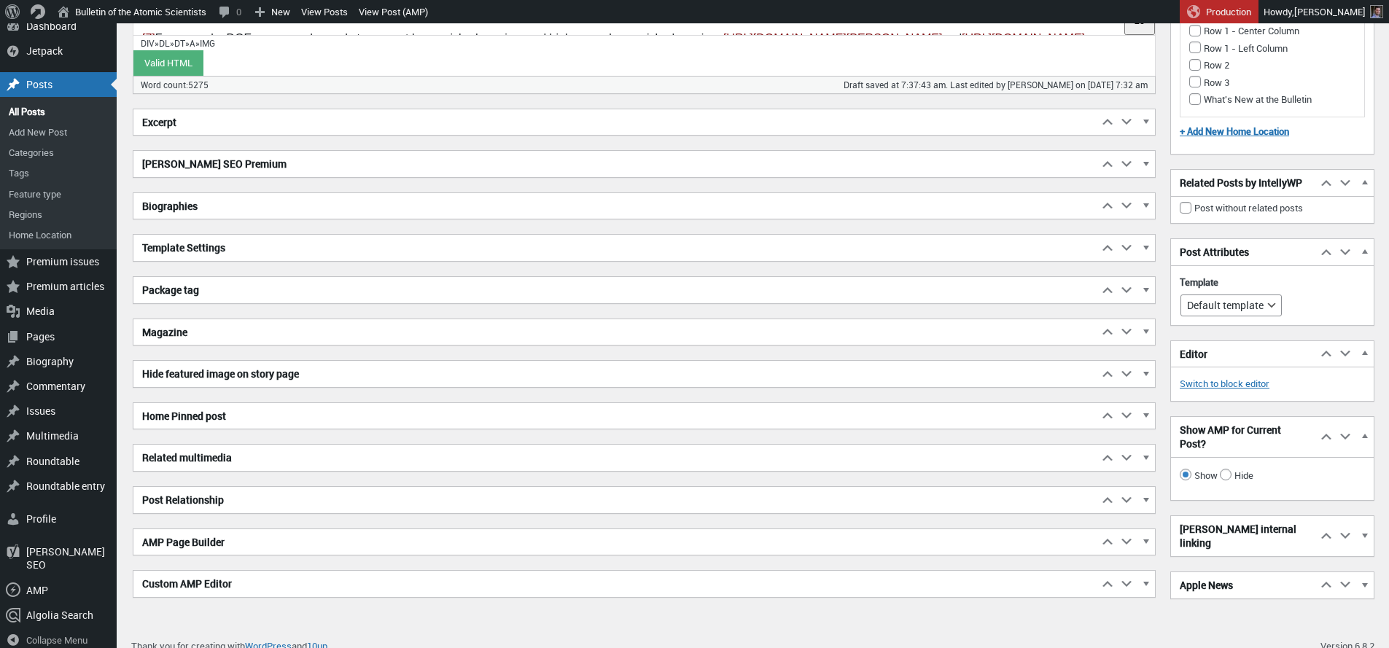
scroll to position [6188, 0]
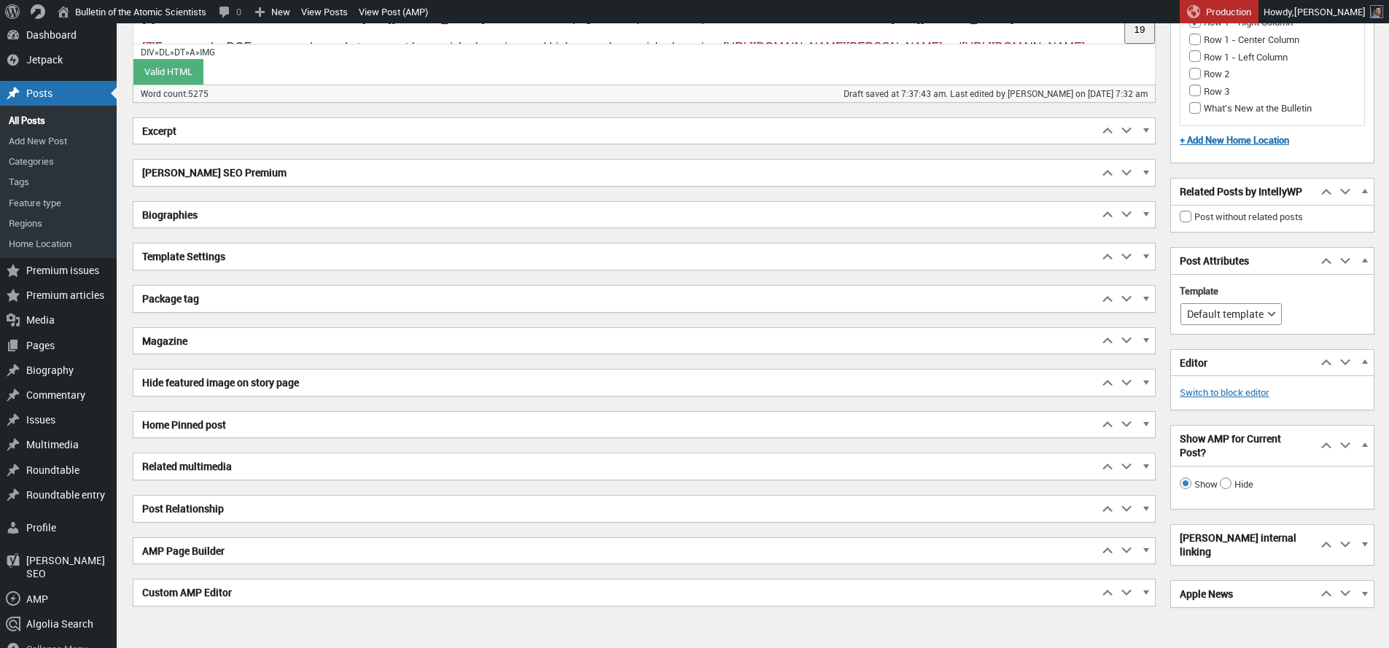
click at [183, 221] on h2 "Biographies" at bounding box center [615, 215] width 965 height 26
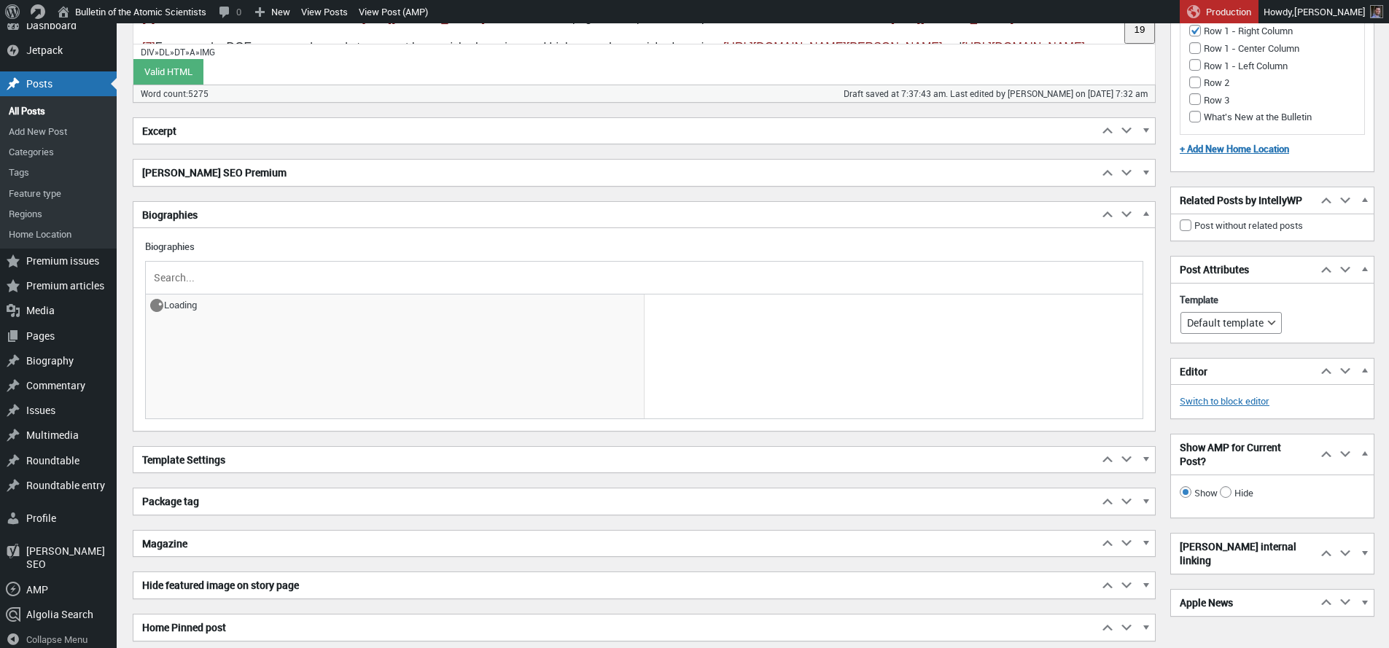
click at [199, 271] on input "text" at bounding box center [644, 278] width 987 height 22
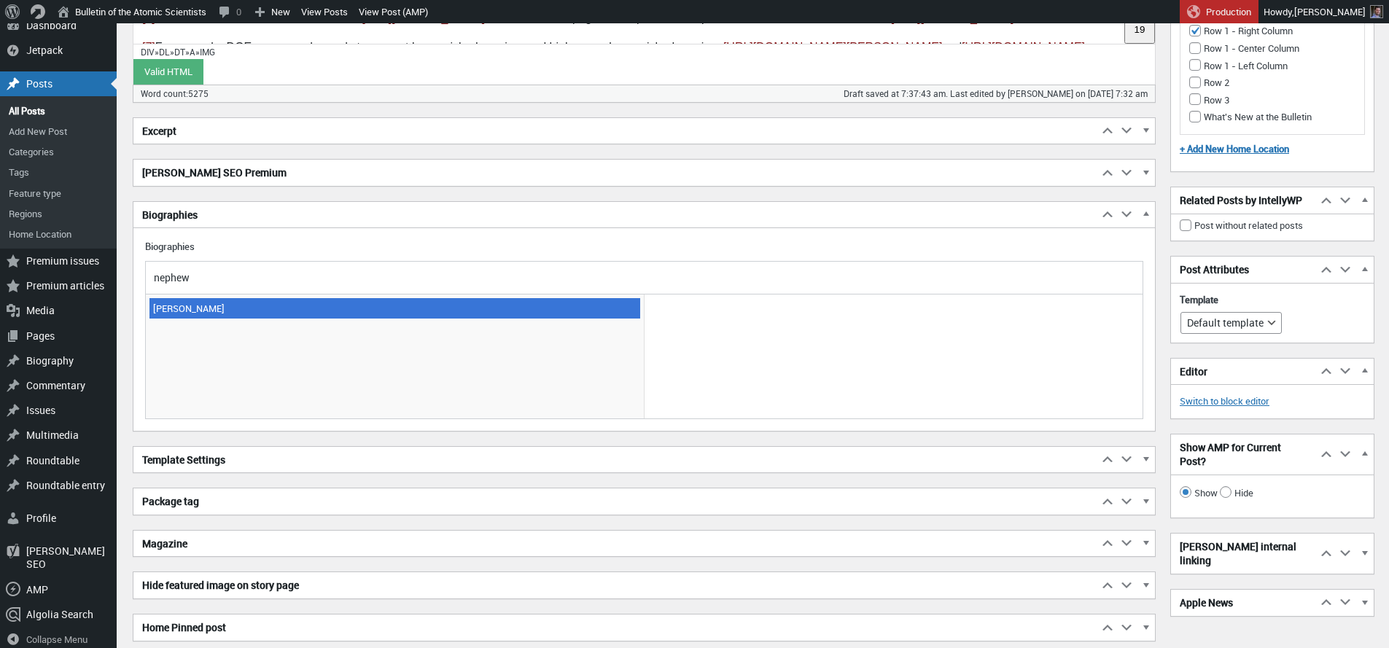
click at [184, 306] on span "Richard Nephew" at bounding box center [395, 308] width 491 height 20
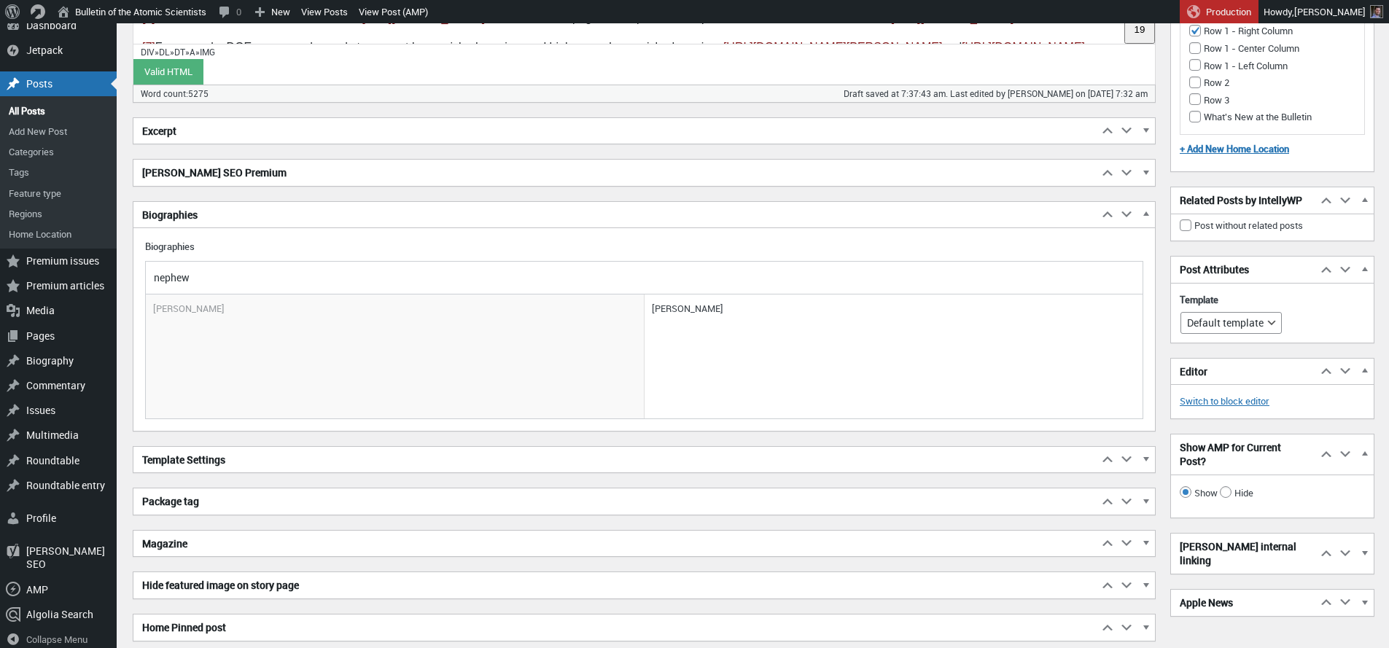
click at [223, 277] on input "nephew" at bounding box center [644, 278] width 987 height 22
paste input "[PERSON_NAME]"
drag, startPoint x: 180, startPoint y: 279, endPoint x: 139, endPoint y: 269, distance: 42.8
click at [151, 273] on input "[PERSON_NAME]" at bounding box center [644, 278] width 987 height 22
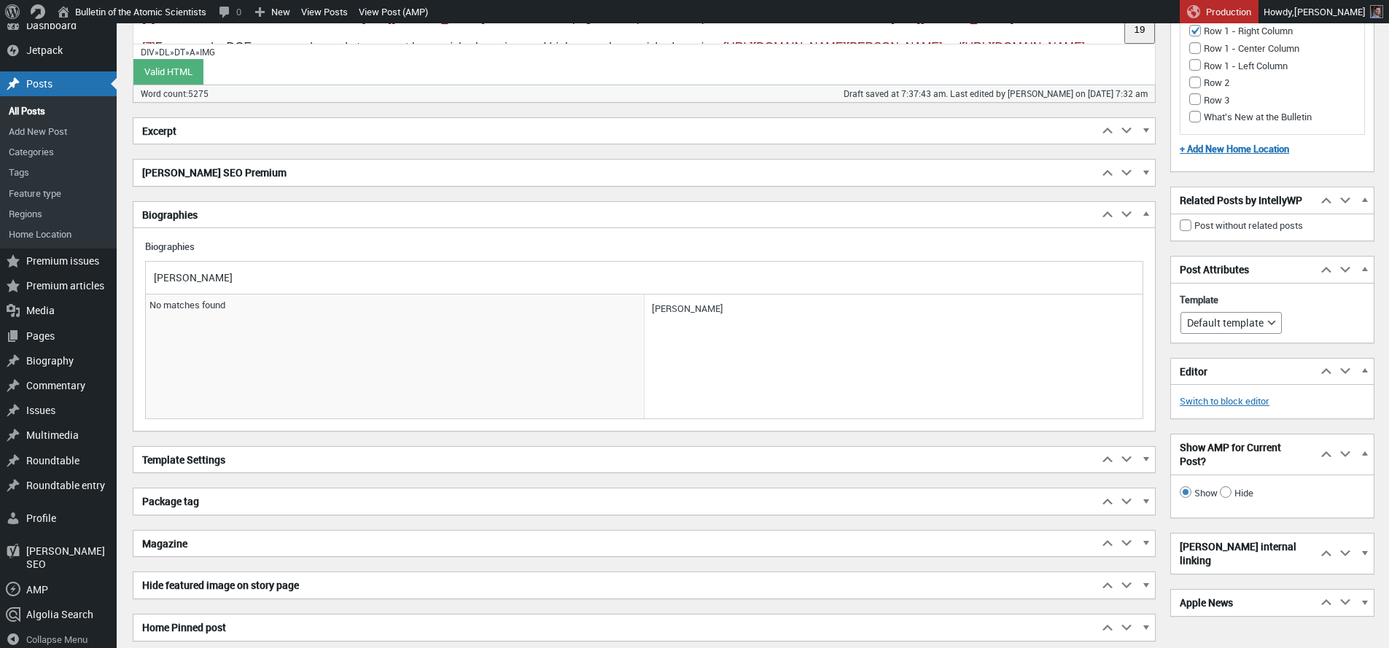
type input "[PERSON_NAME]"
click at [171, 282] on input "[PERSON_NAME]" at bounding box center [644, 278] width 987 height 22
click at [172, 281] on input "[PERSON_NAME]" at bounding box center [644, 278] width 987 height 22
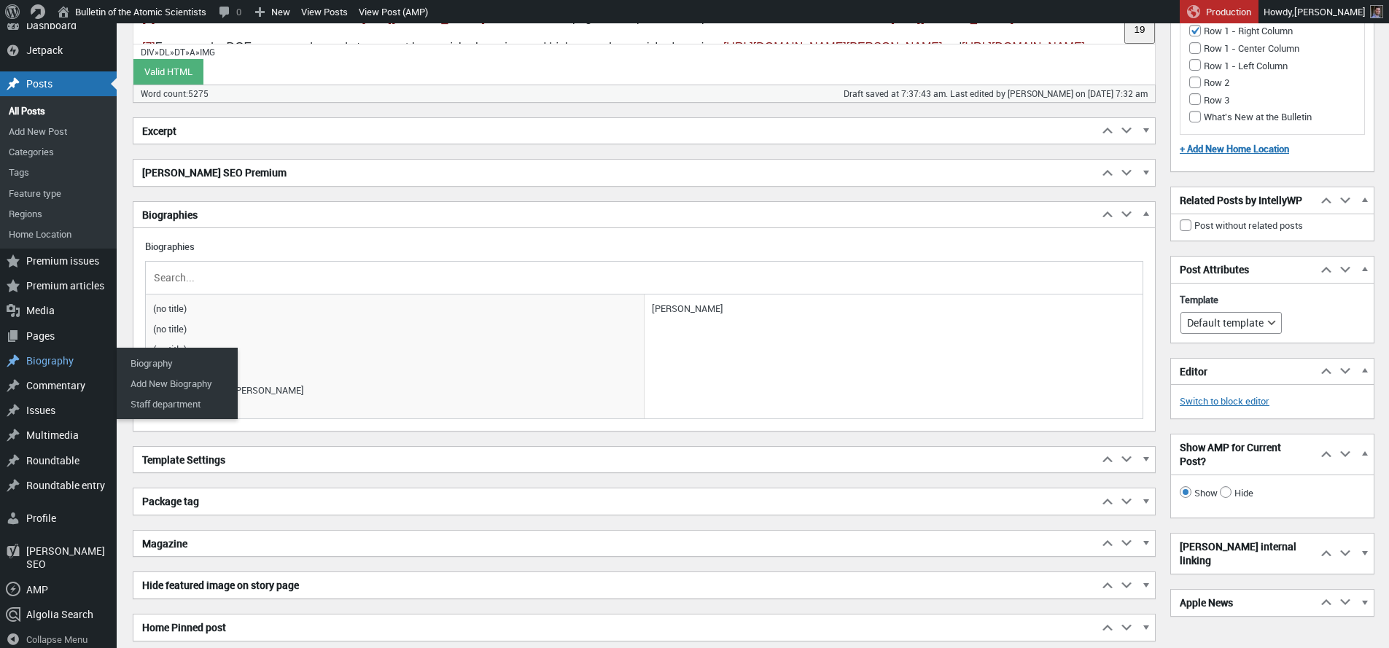
click at [210, 271] on input "text" at bounding box center [644, 278] width 987 height 22
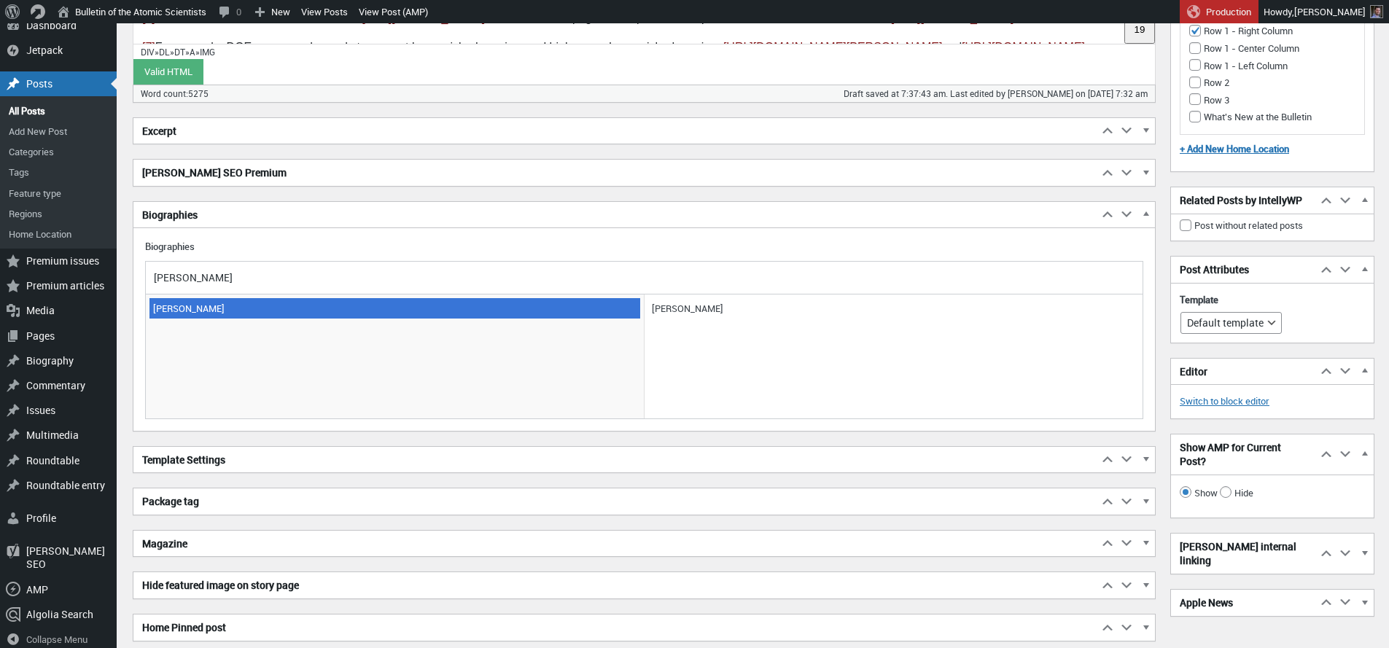
type input "matt bowen"
click at [205, 303] on span "[PERSON_NAME]" at bounding box center [395, 308] width 491 height 20
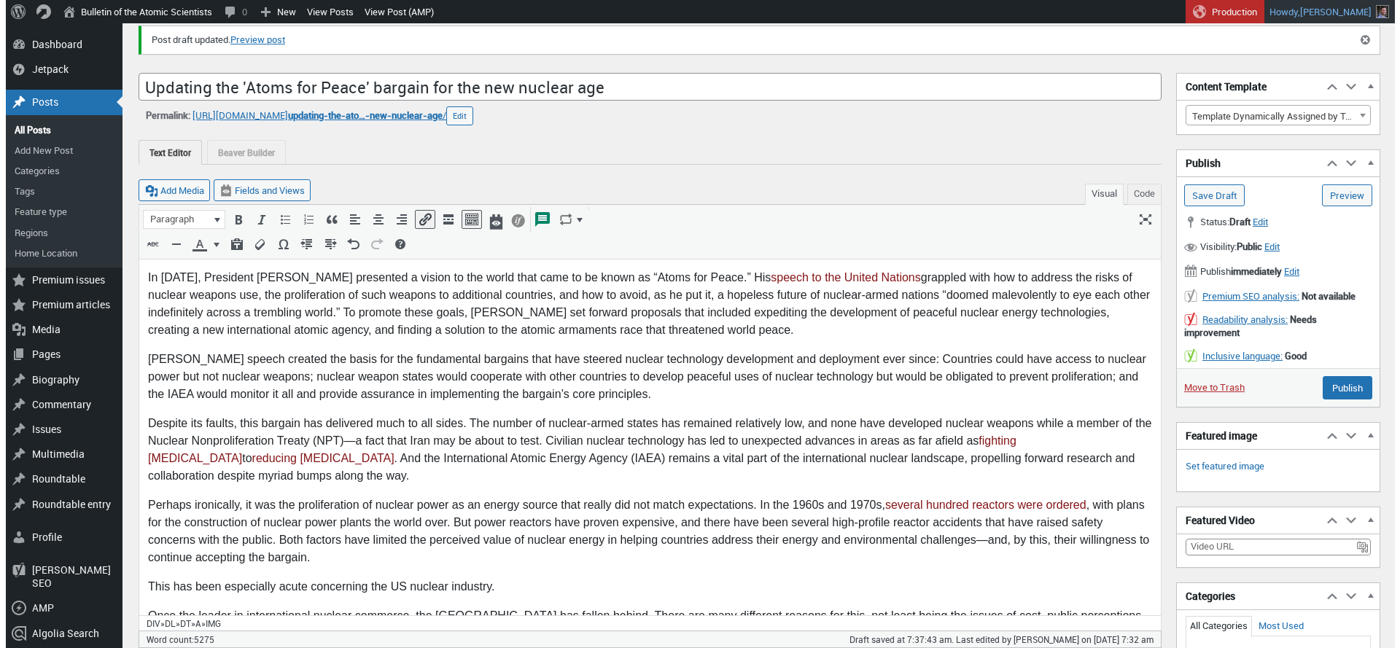
scroll to position [0, 0]
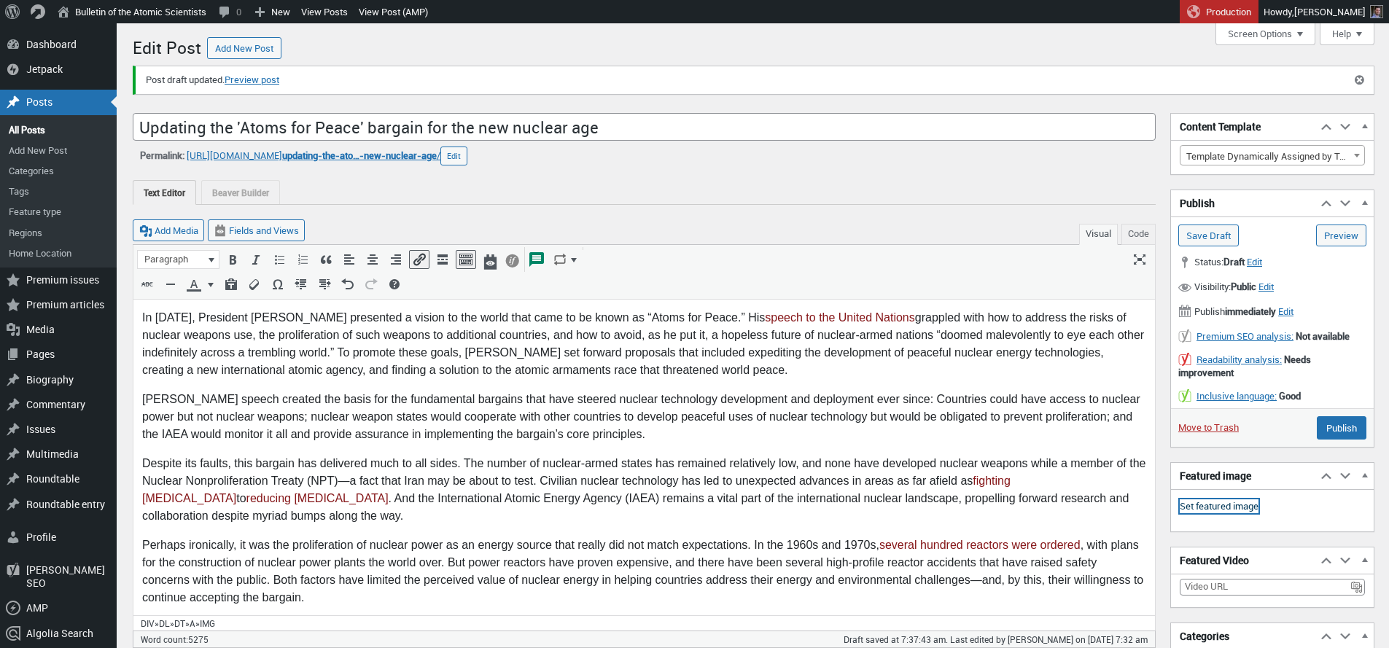
click at [1197, 503] on link "Set featured image" at bounding box center [1219, 507] width 79 height 15
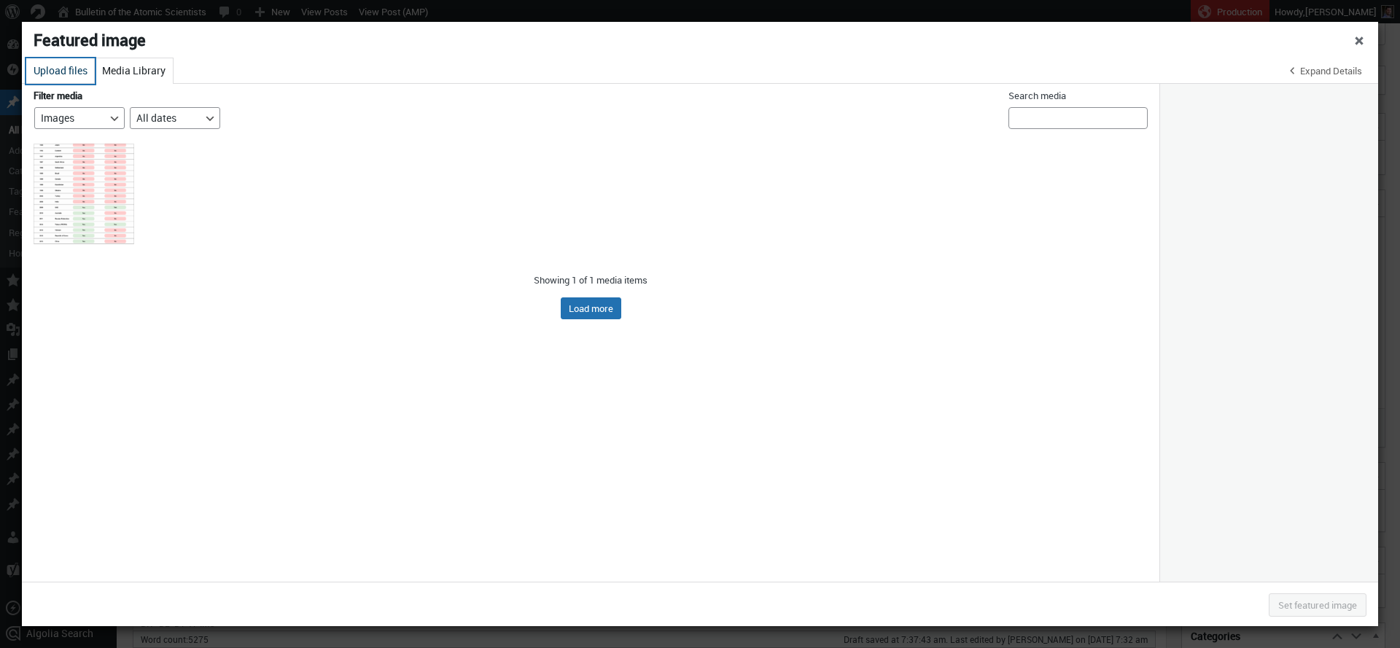
click at [84, 74] on button "Upload files" at bounding box center [60, 71] width 69 height 26
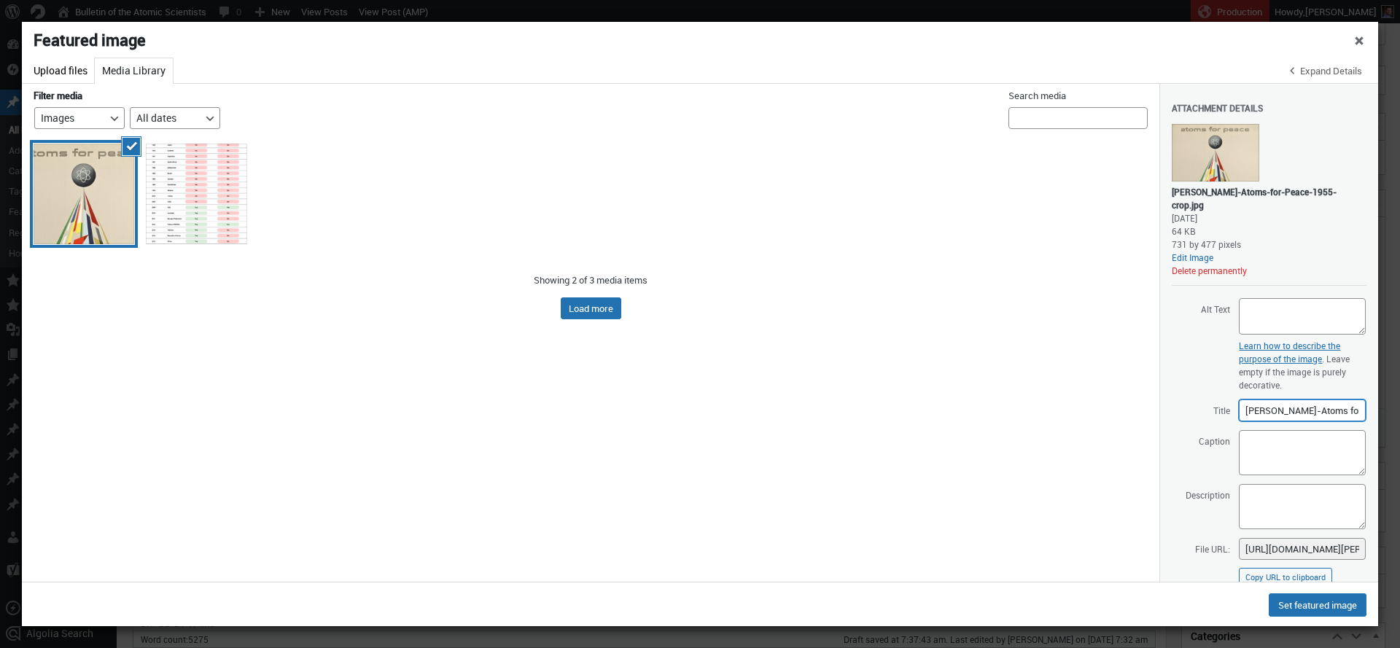
click at [1313, 400] on input "Nitsche-Atoms for Peace-1955-crop" at bounding box center [1302, 411] width 127 height 22
click at [1317, 456] on textarea "Caption" at bounding box center [1302, 452] width 127 height 45
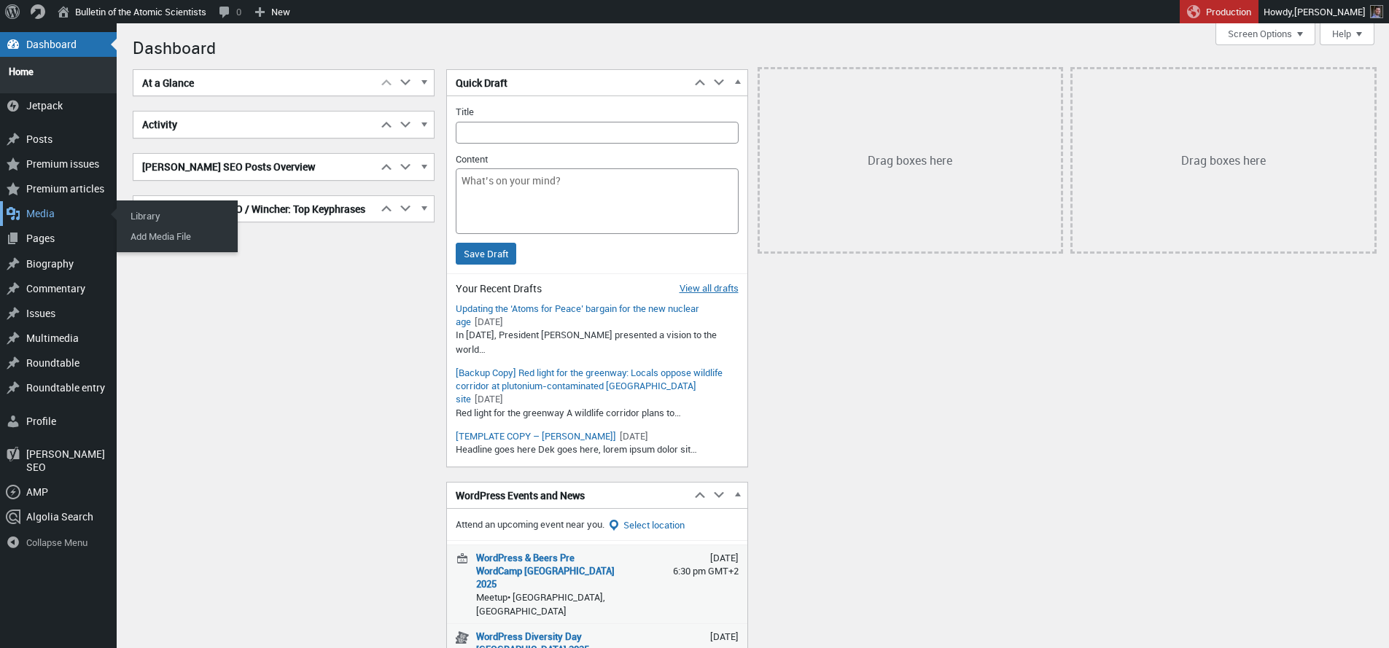
click at [44, 206] on div "Media" at bounding box center [58, 213] width 117 height 25
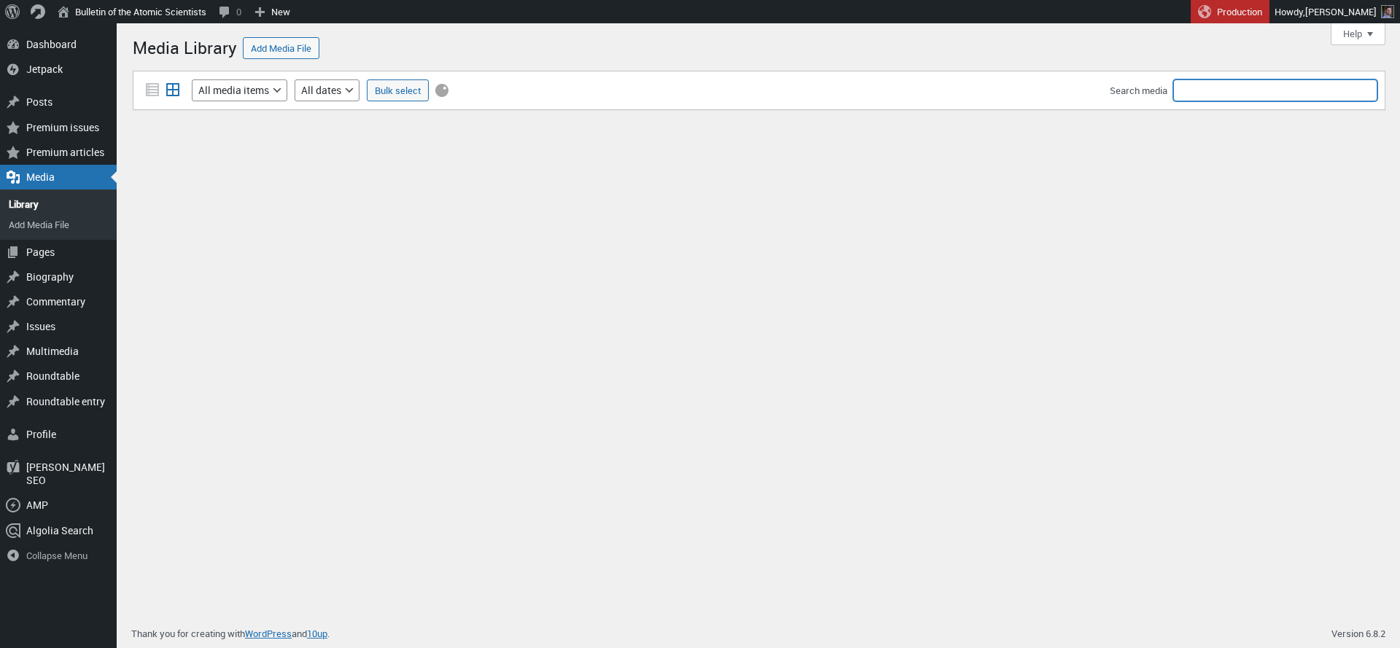
click at [1192, 95] on input "Search media" at bounding box center [1275, 90] width 204 height 22
type input "cli"
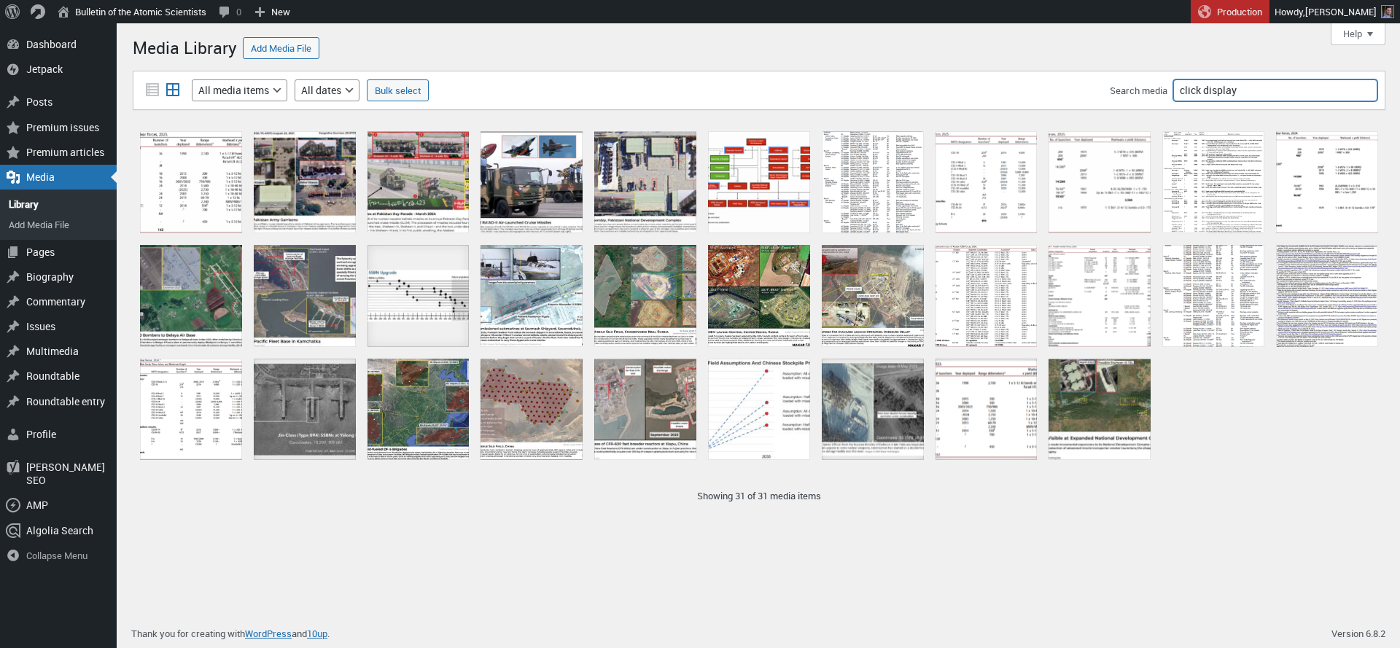
type input "click display"
click at [722, 203] on div at bounding box center [759, 182] width 102 height 102
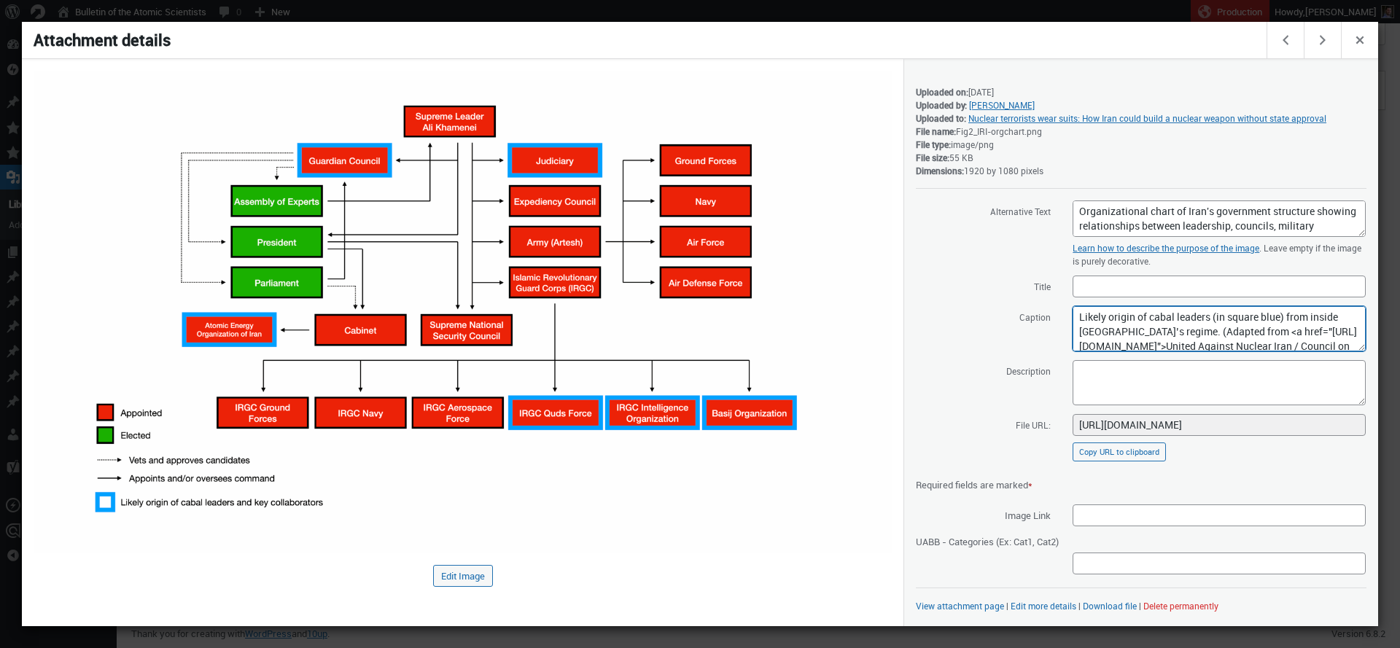
click at [1180, 334] on textarea "Likely origin of cabal leaders (in square blue) from inside Iran’s regime. (Ada…" at bounding box center [1219, 328] width 293 height 45
drag, startPoint x: 1265, startPoint y: 338, endPoint x: 1149, endPoint y: 345, distance: 116.2
click at [1149, 345] on textarea "Likely origin of cabal leaders (in square blue) from inside Iran’s regime. (Ada…" at bounding box center [1219, 328] width 293 height 45
click at [1144, 342] on textarea "Likely origin of cabal leaders (in square blue) from inside Iran’s regime. (Ada…" at bounding box center [1219, 328] width 293 height 45
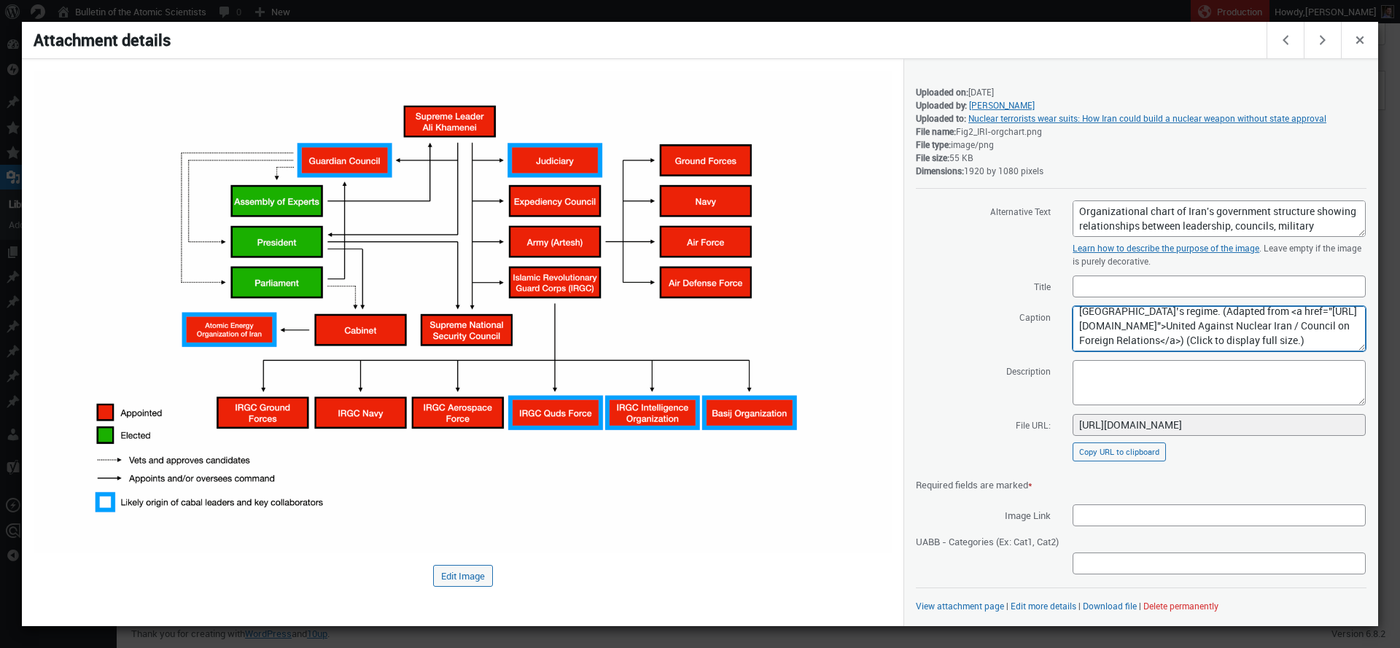
scroll to position [0, 0]
drag, startPoint x: 1148, startPoint y: 343, endPoint x: 1170, endPoint y: 365, distance: 30.9
click at [1146, 330] on textarea "Likely origin of cabal leaders (in square blue) from inside Iran’s regime. (Ada…" at bounding box center [1219, 328] width 293 height 45
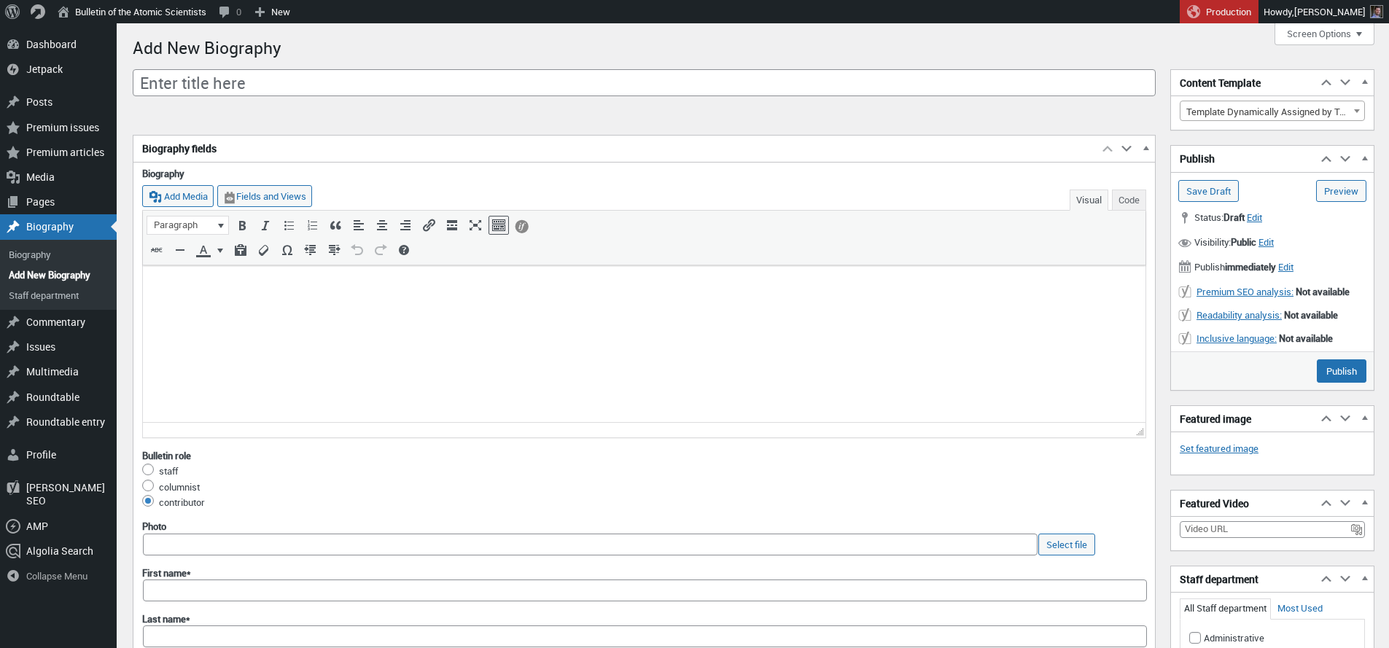
click at [279, 86] on input "Enter title here" at bounding box center [644, 83] width 1023 height 28
type input "[PERSON_NAME]"
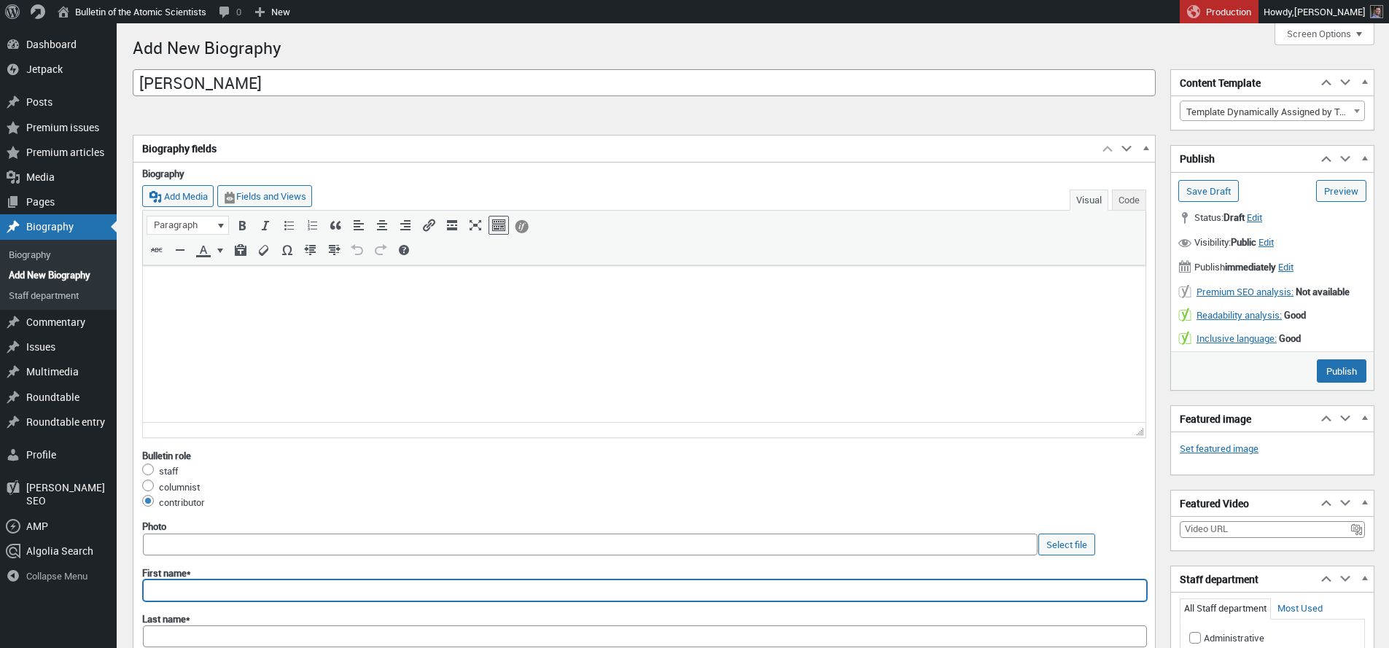
click at [175, 587] on input "First name*" at bounding box center [645, 591] width 1004 height 22
paste input "[PERSON_NAME]"
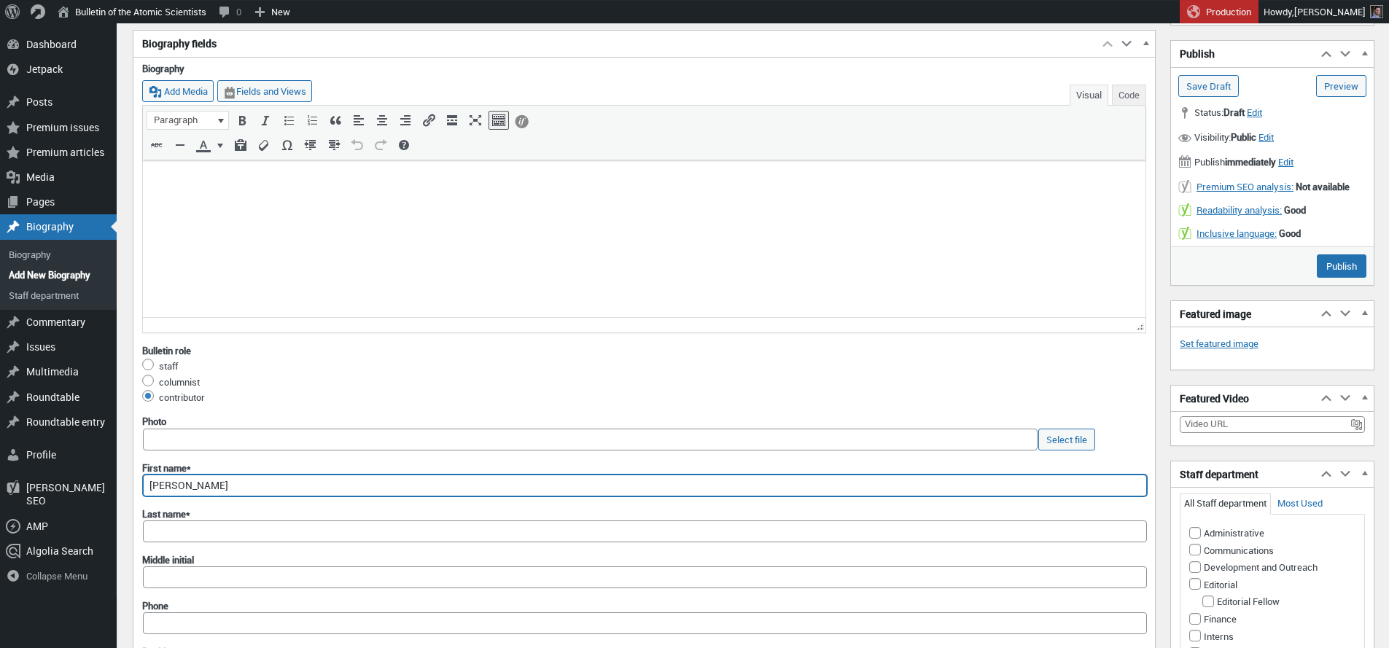
scroll to position [106, 0]
click at [200, 488] on input "[PERSON_NAME]" at bounding box center [645, 485] width 1004 height 22
type input "[PERSON_NAME]"
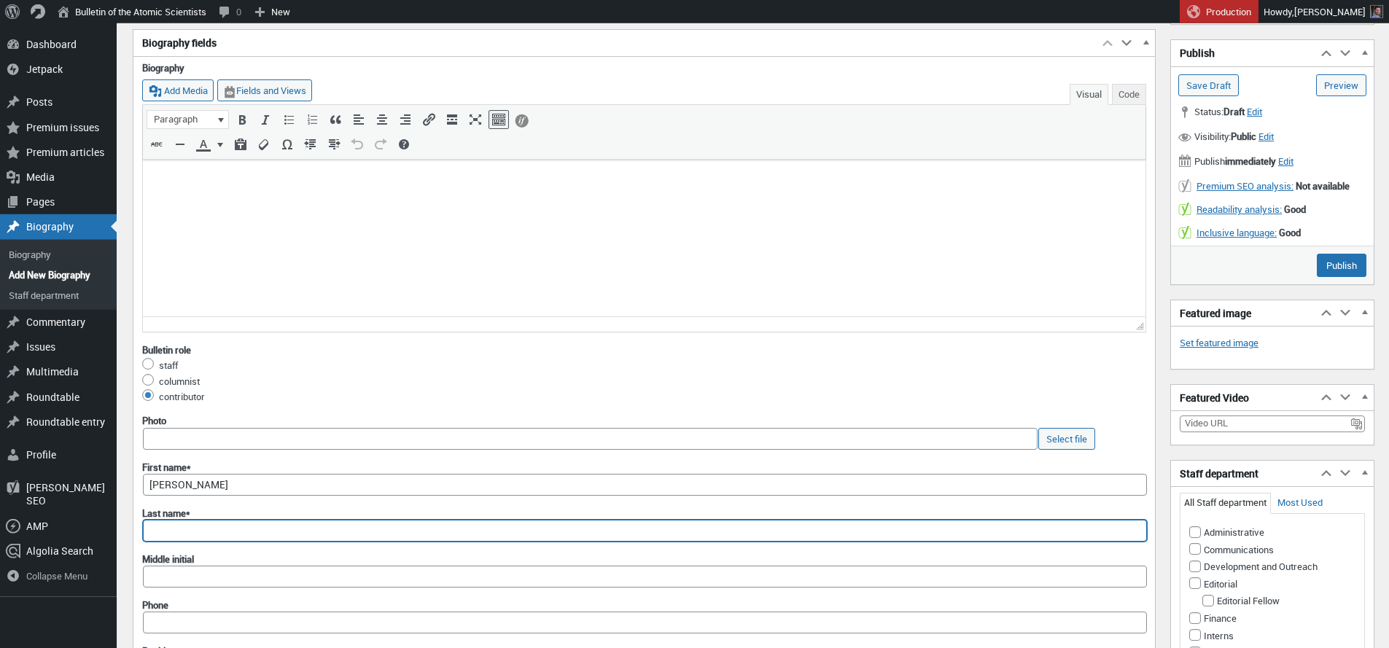
click at [193, 531] on input "Last name*" at bounding box center [645, 531] width 1004 height 22
paste input "[PERSON_NAME]"
type input "[PERSON_NAME]"
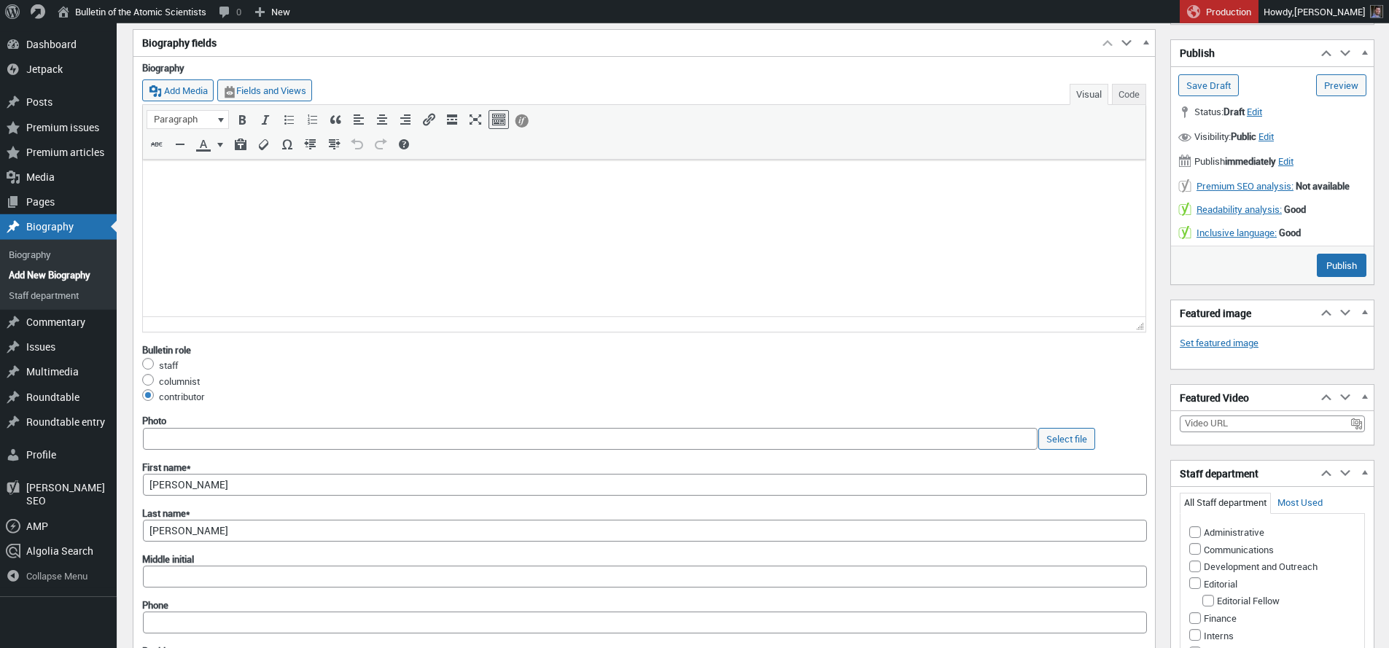
click at [298, 193] on html at bounding box center [644, 179] width 1003 height 38
paste body "To enrich screen reader interactions, please activate Accessibility in Grammarl…"
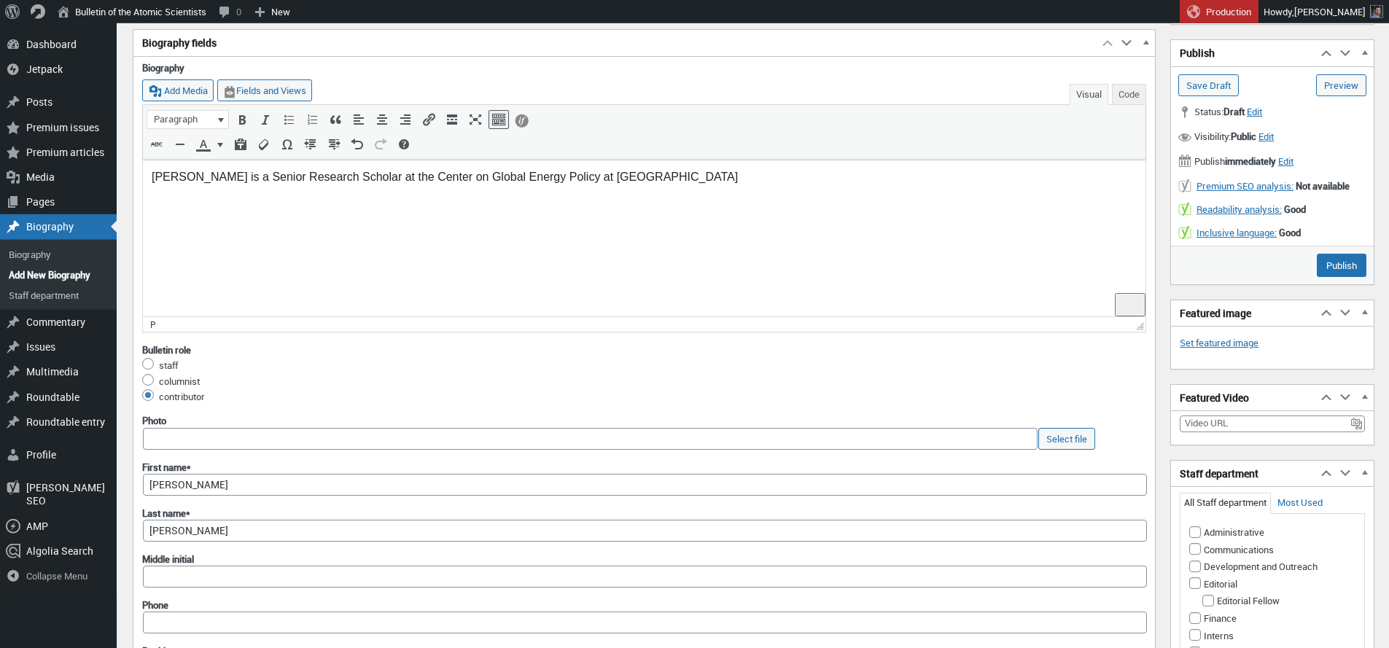
drag, startPoint x: 239, startPoint y: 174, endPoint x: 230, endPoint y: 241, distance: 68.4
click at [240, 174] on p "Matt Bowen is a Senior Research Scholar at the Center on Global Energy Policy a…" at bounding box center [644, 177] width 985 height 18
click at [275, 175] on p "Matt Bowen is a senior Research Scholar at the Center on Global Energy Policy a…" at bounding box center [644, 177] width 985 height 18
click at [322, 179] on p "Matt Bowen is a senior research Scholar at the Center on Global Energy Policy a…" at bounding box center [644, 177] width 985 height 18
click at [708, 180] on p "Matt Bowen is a senior research scholar at the Center on Global Energy Policy a…" at bounding box center [644, 177] width 985 height 18
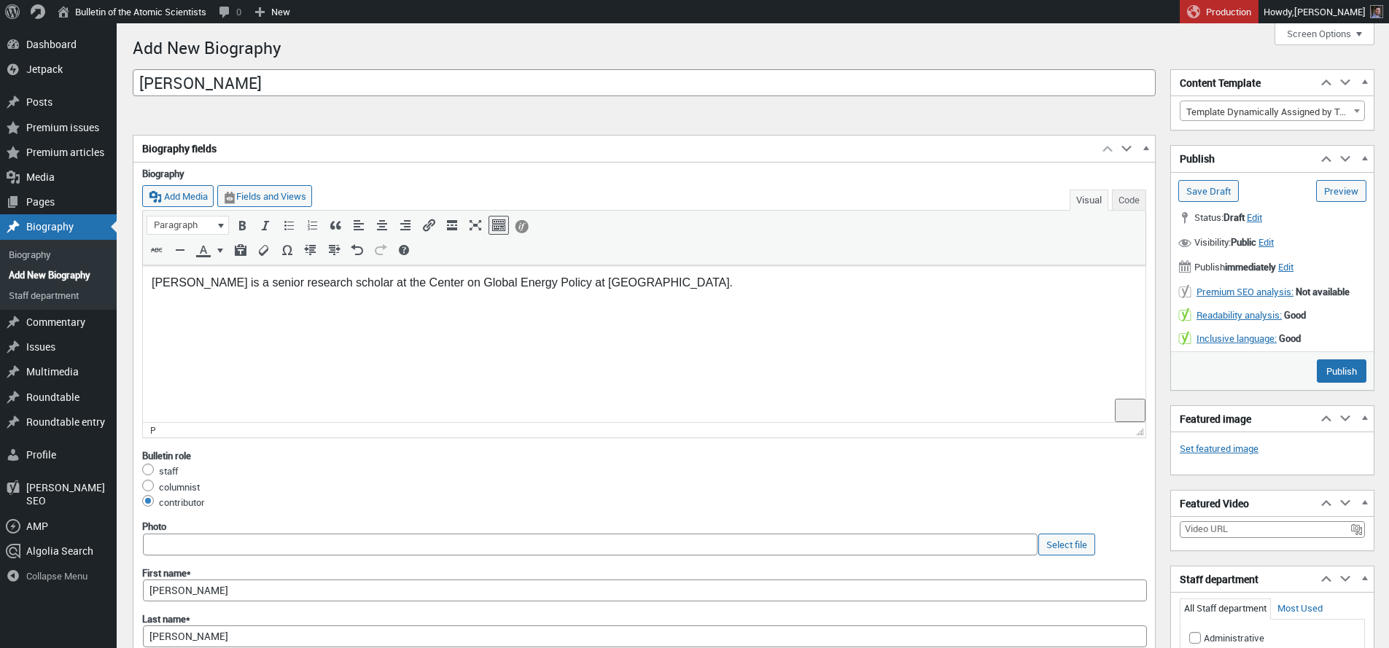
scroll to position [198, 0]
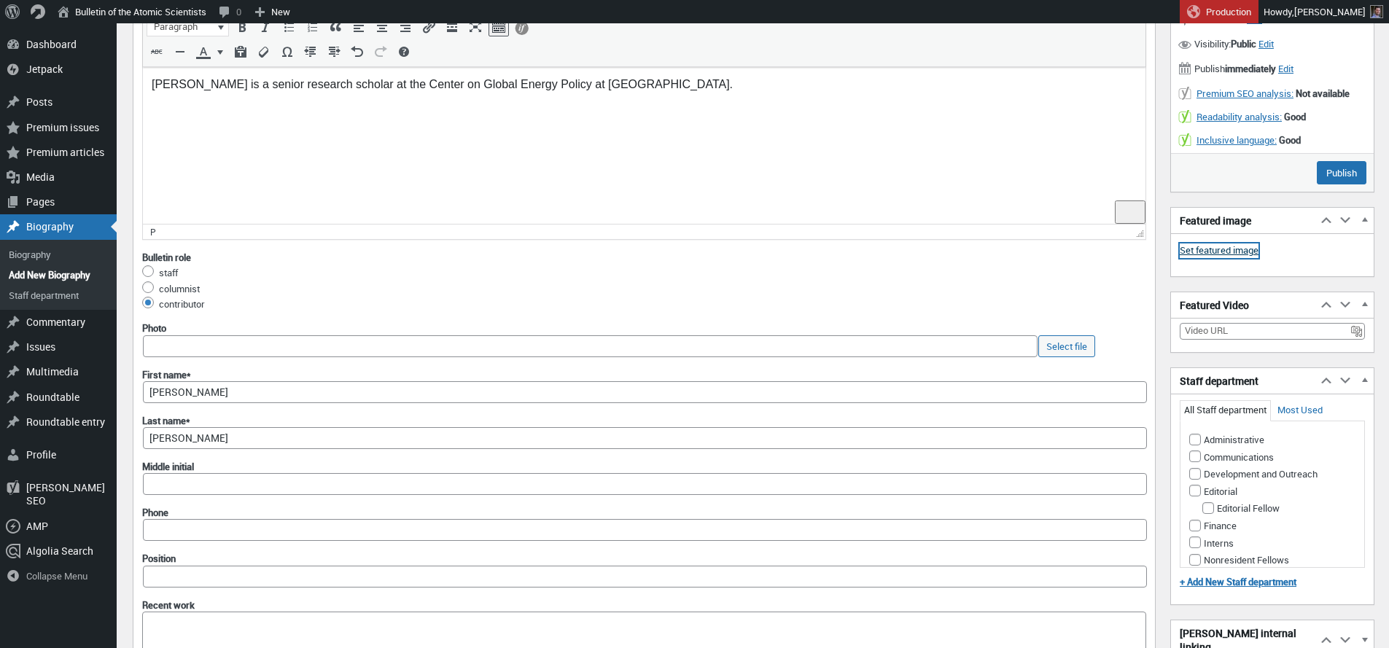
click at [1227, 249] on link "Set featured image" at bounding box center [1219, 251] width 79 height 15
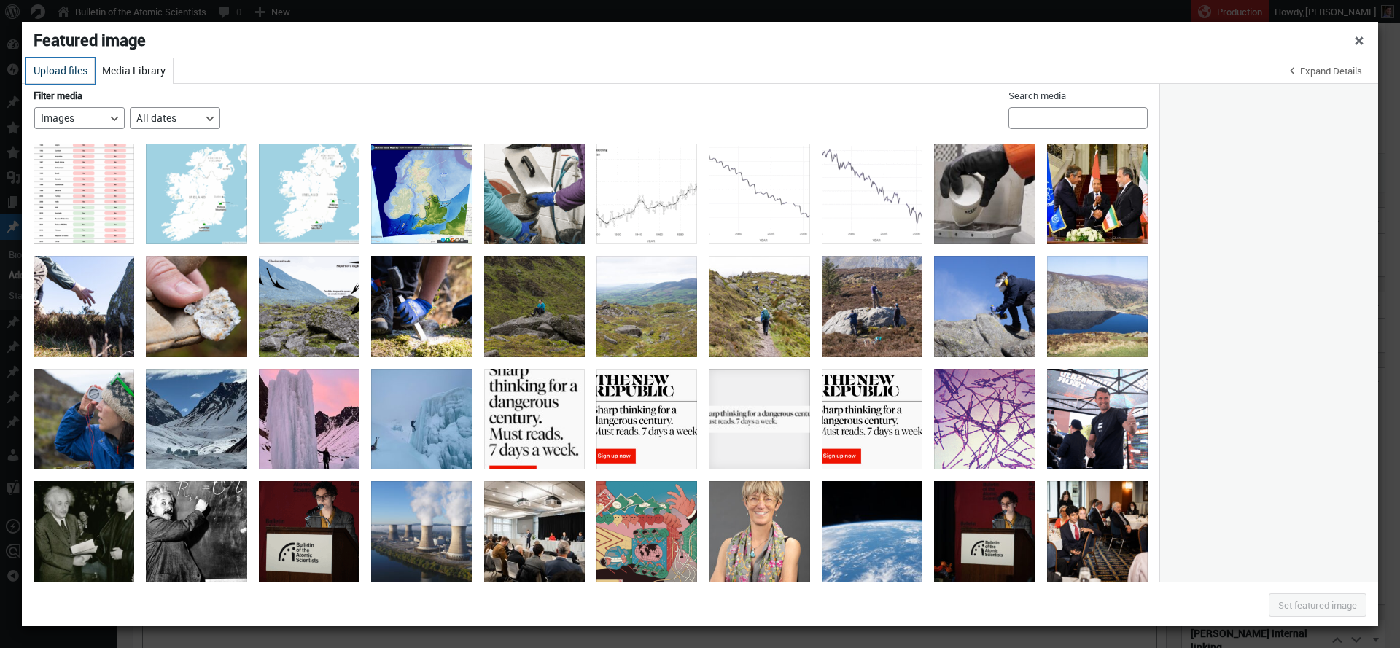
click at [63, 74] on button "Upload files" at bounding box center [60, 71] width 69 height 26
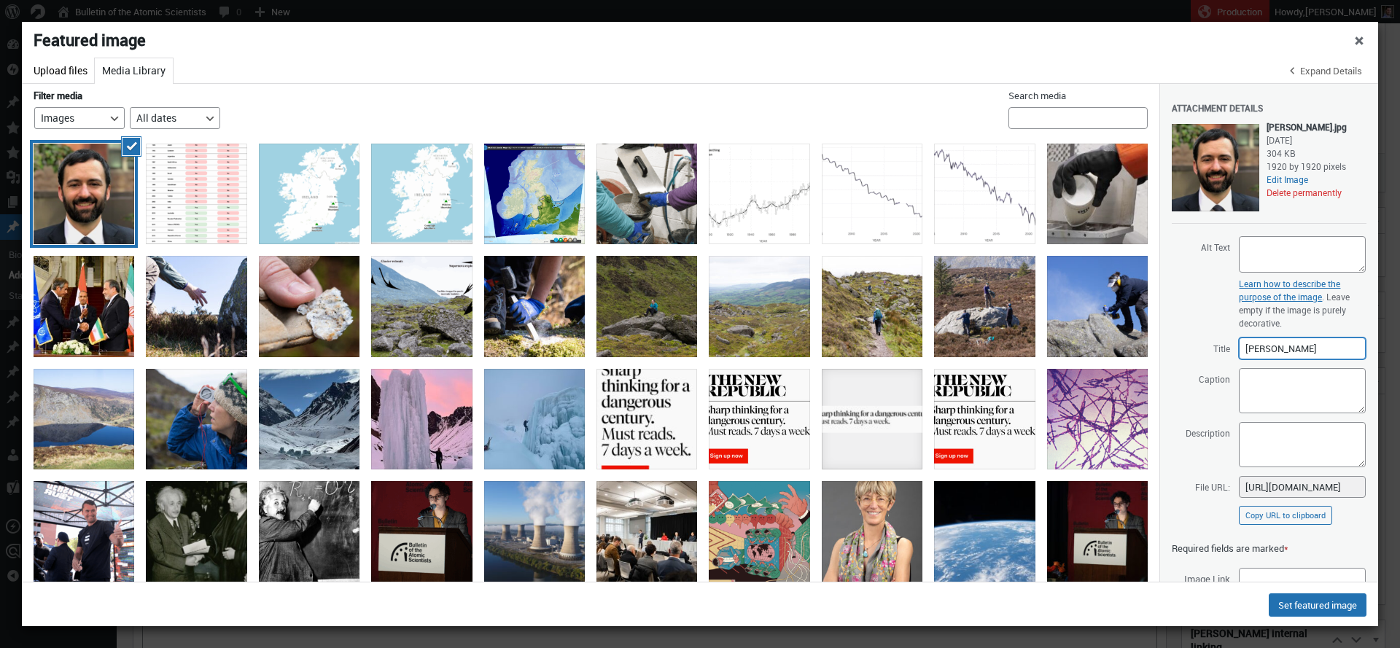
click at [1268, 355] on input "Matt_Bowen" at bounding box center [1302, 349] width 127 height 22
click at [1265, 349] on input "[PERSON_NAME]" at bounding box center [1302, 349] width 127 height 22
type input "[PERSON_NAME]"
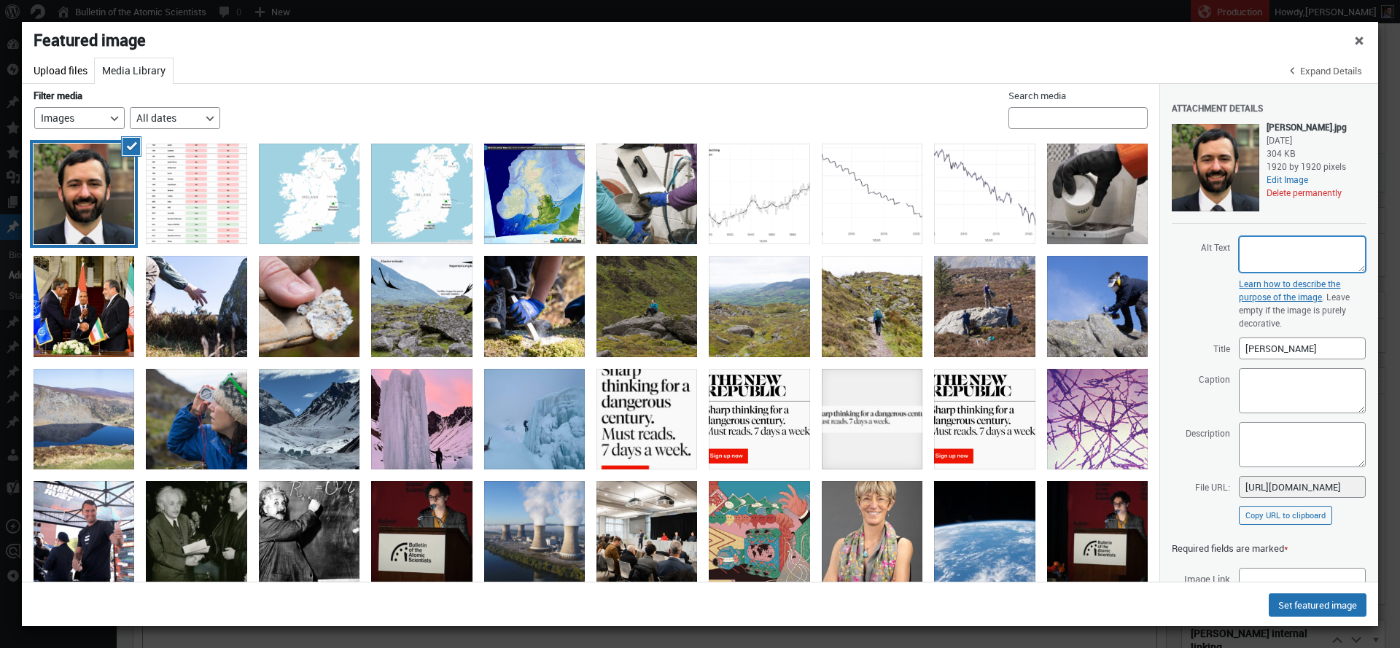
click at [1276, 249] on textarea "Alt Text" at bounding box center [1302, 254] width 127 height 36
paste textarea "[PERSON_NAME]"
type textarea "[PERSON_NAME]"
click at [1303, 608] on button "Set featured image" at bounding box center [1318, 605] width 98 height 23
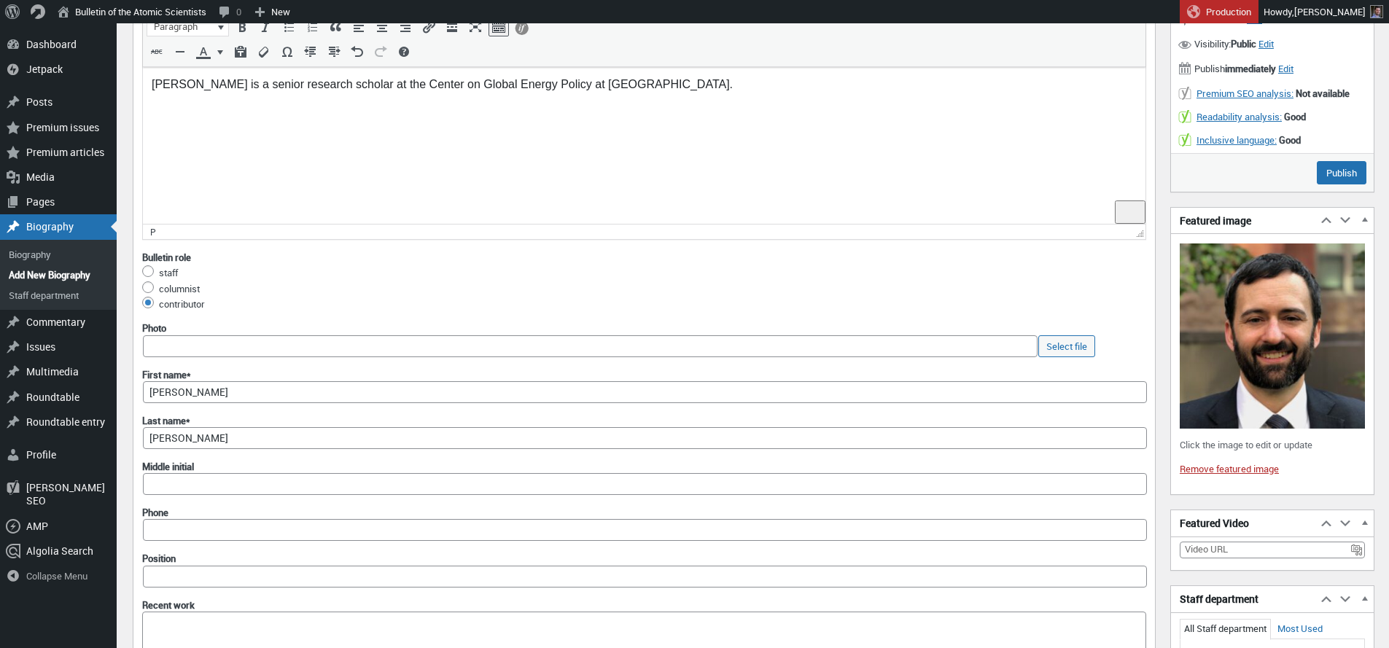
scroll to position [180, 0]
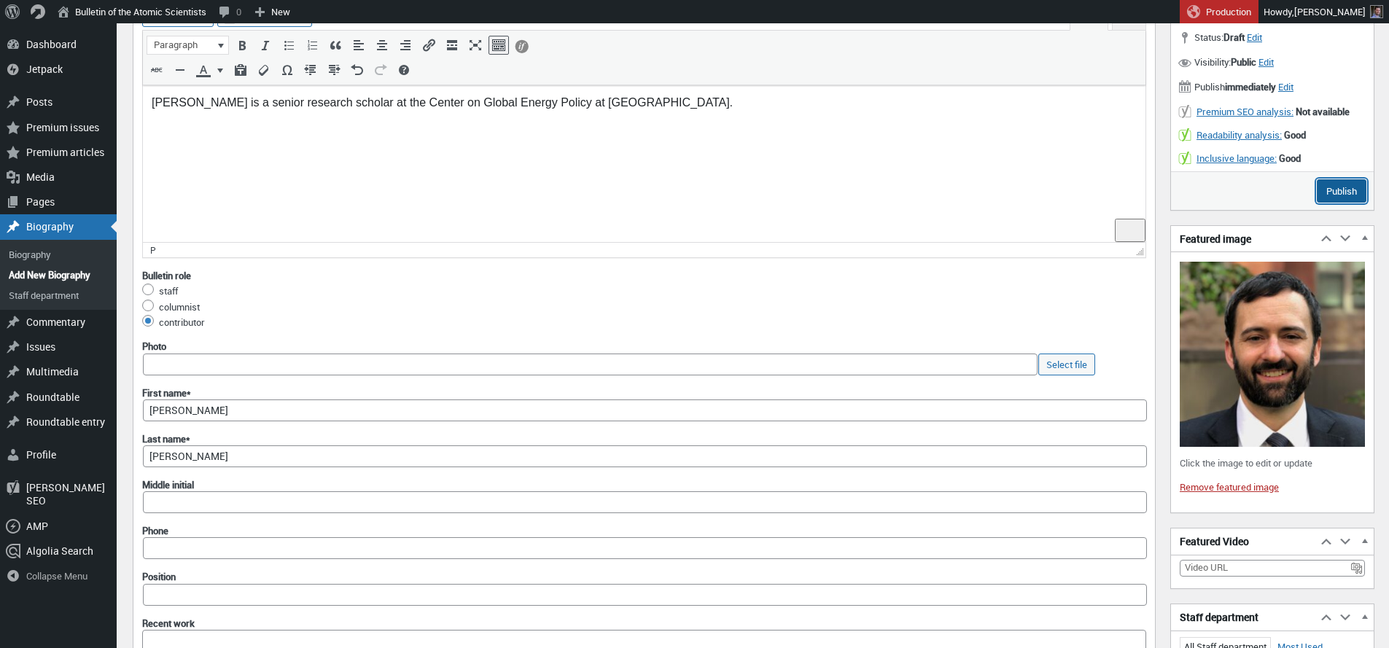
click at [1334, 195] on input "Publish" at bounding box center [1342, 190] width 50 height 23
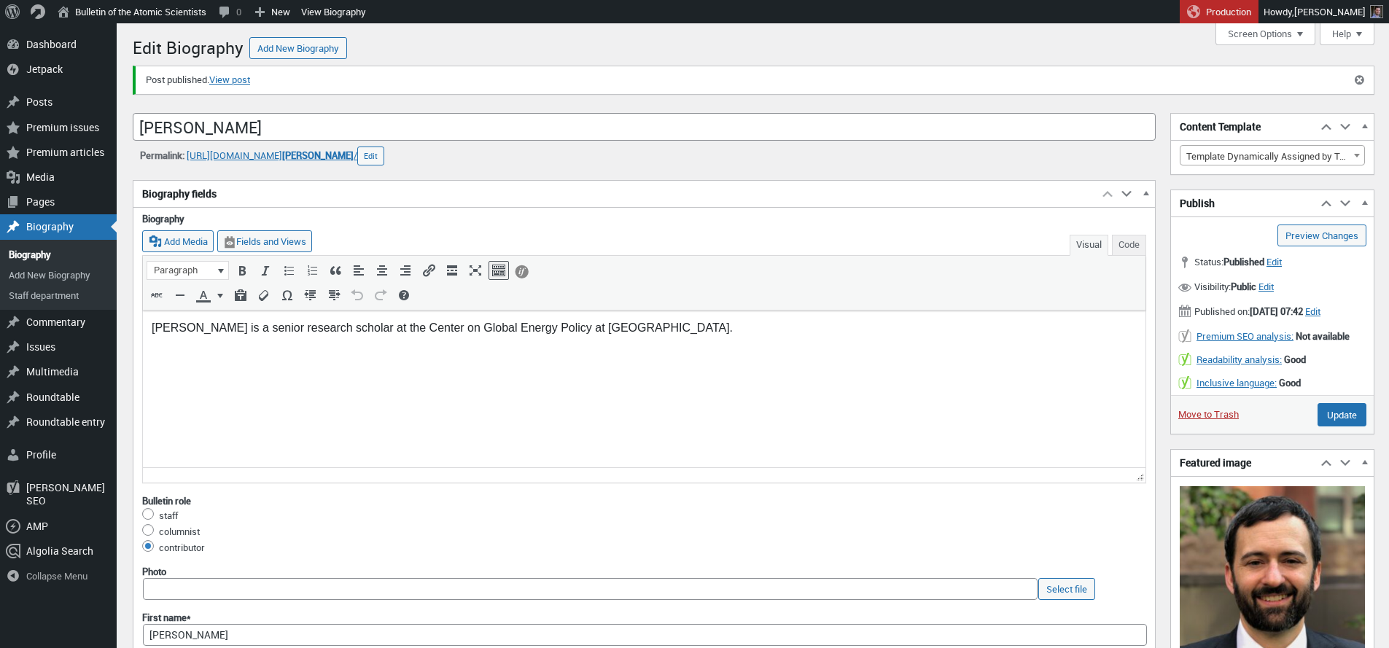
scroll to position [10, 0]
